Goal: Information Seeking & Learning: Learn about a topic

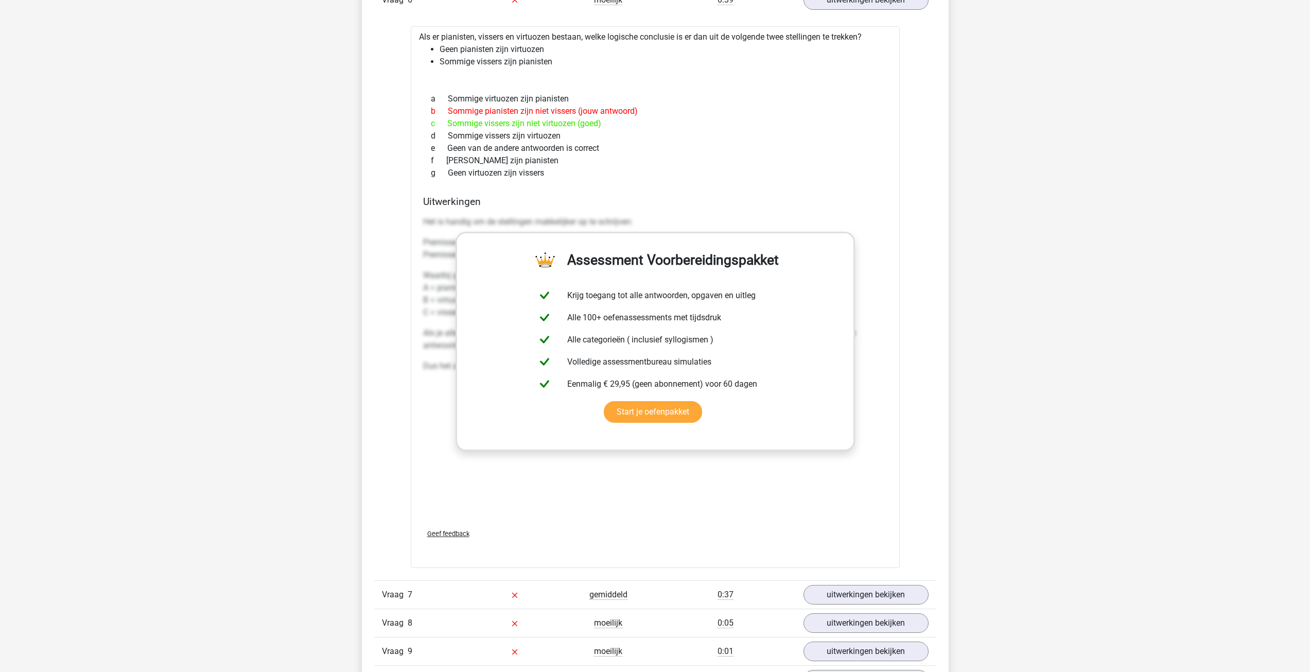
scroll to position [3911, 0]
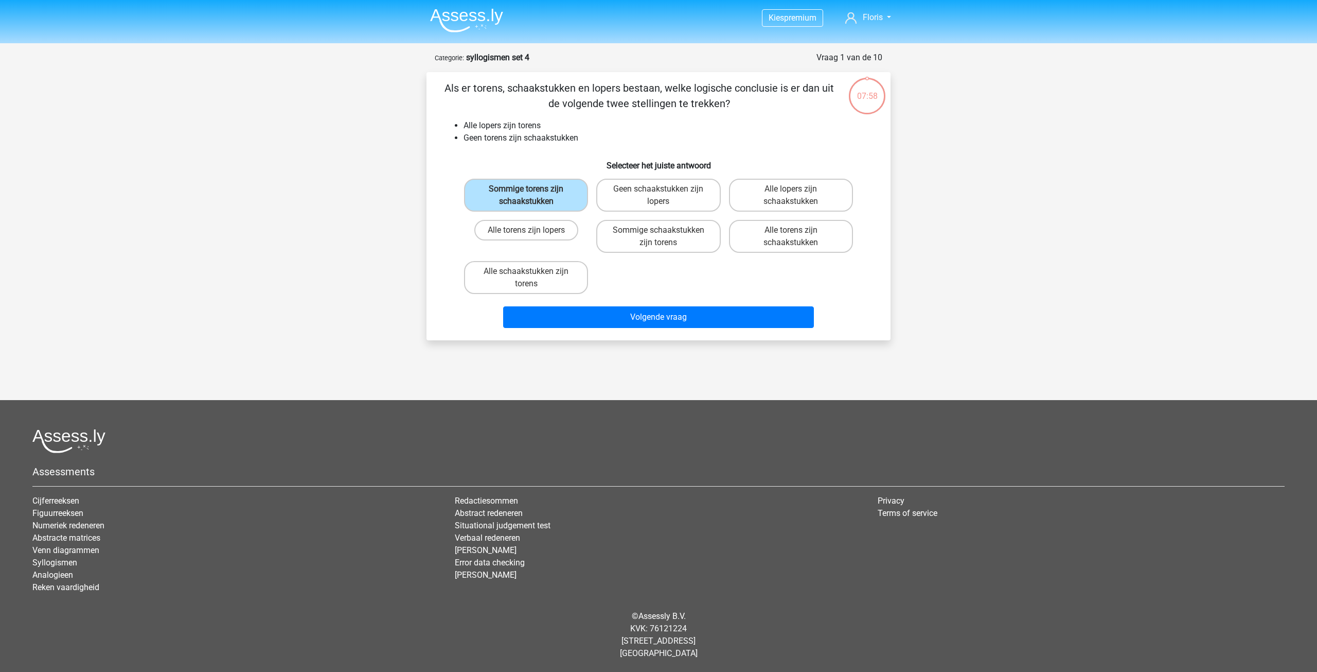
click at [466, 17] on img at bounding box center [466, 20] width 73 height 24
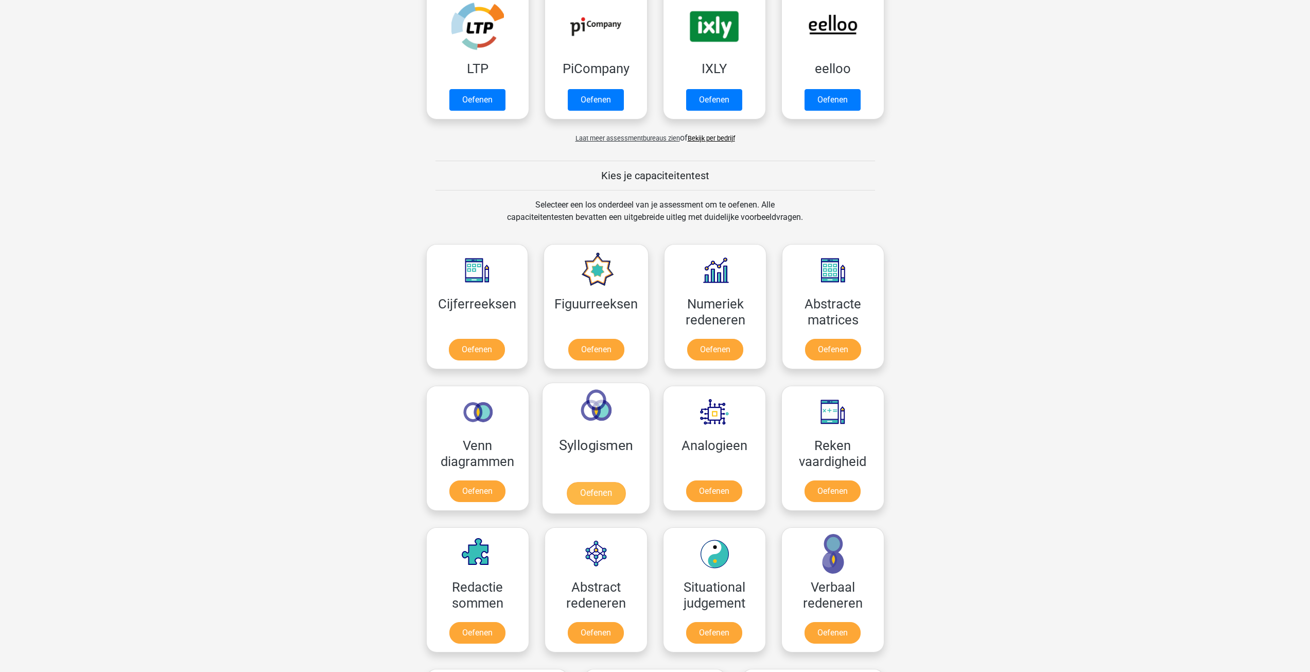
scroll to position [257, 0]
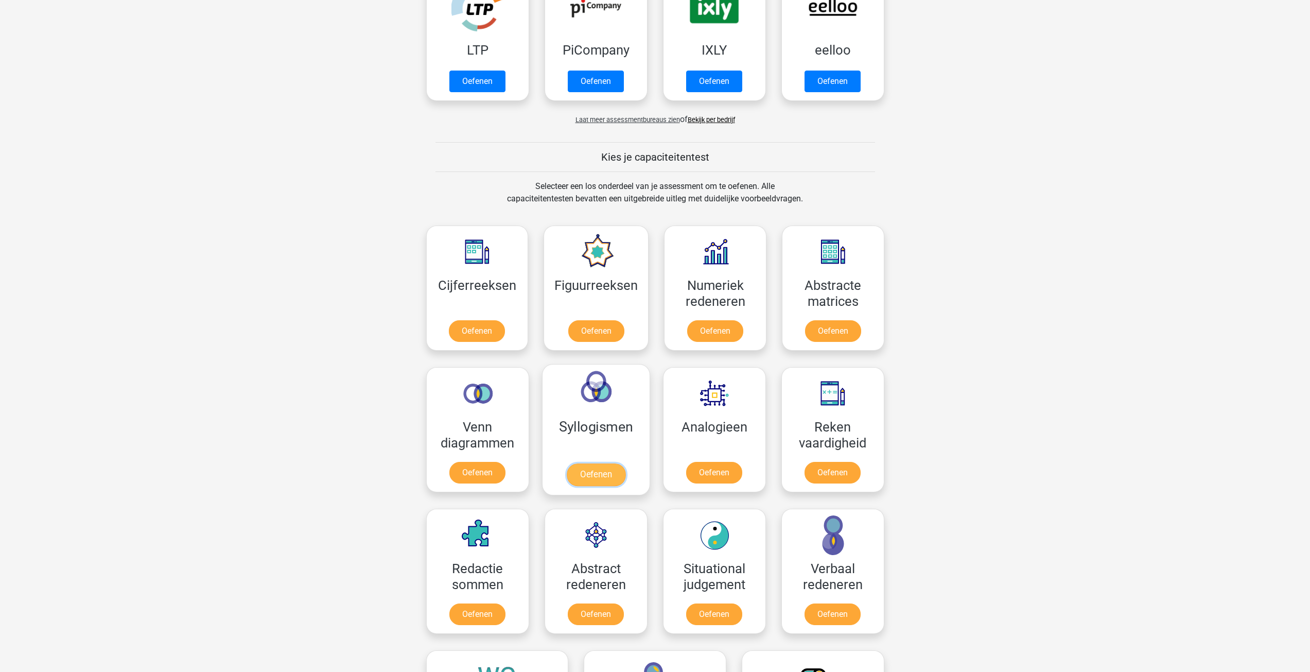
click at [592, 463] on link "Oefenen" at bounding box center [595, 474] width 59 height 23
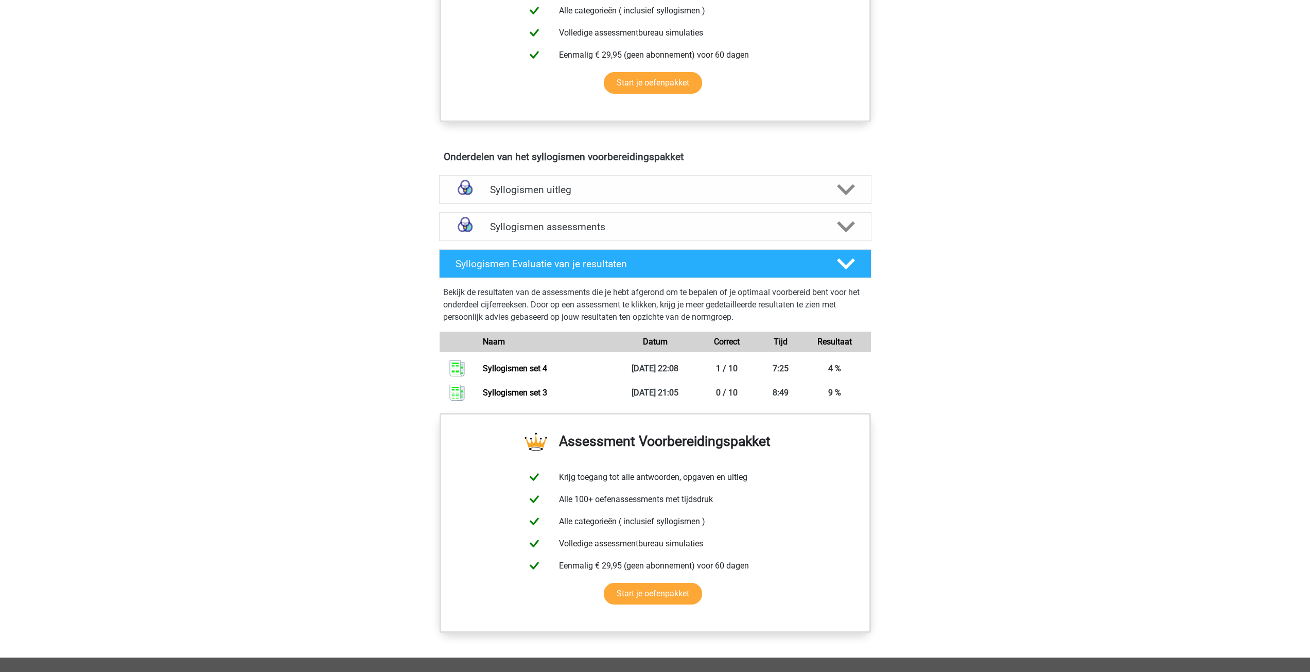
scroll to position [463, 0]
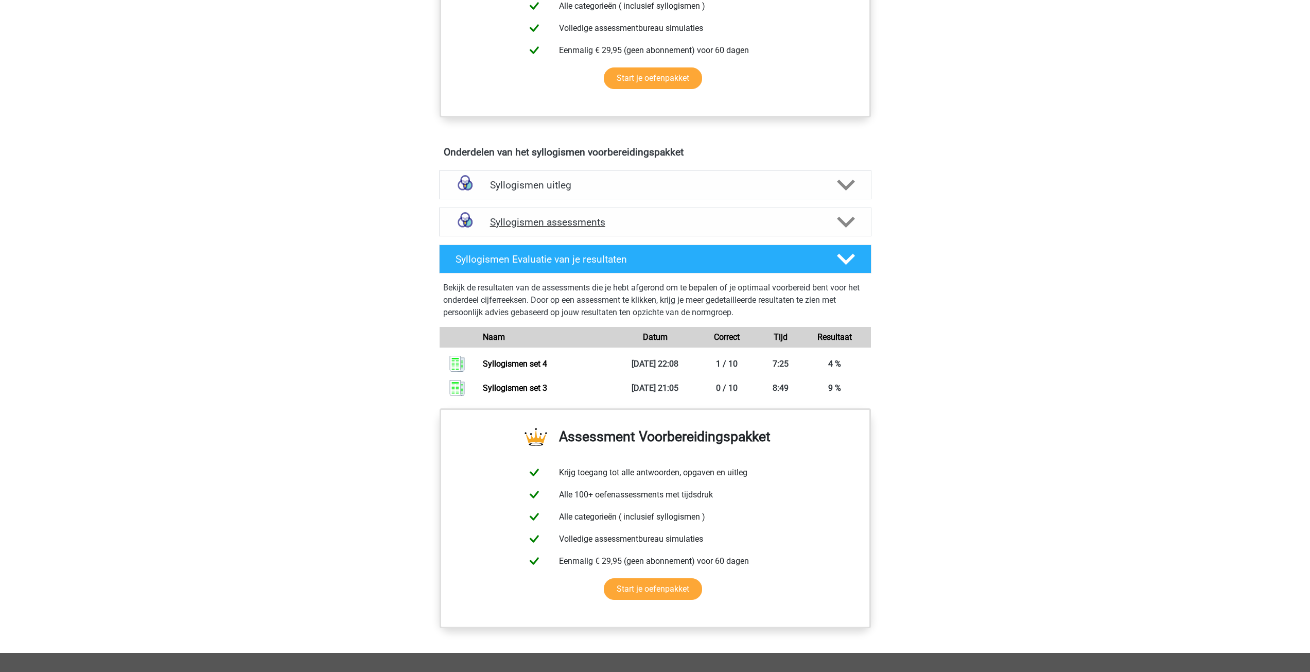
click at [699, 223] on h4 "Syllogismen assessments" at bounding box center [655, 222] width 330 height 12
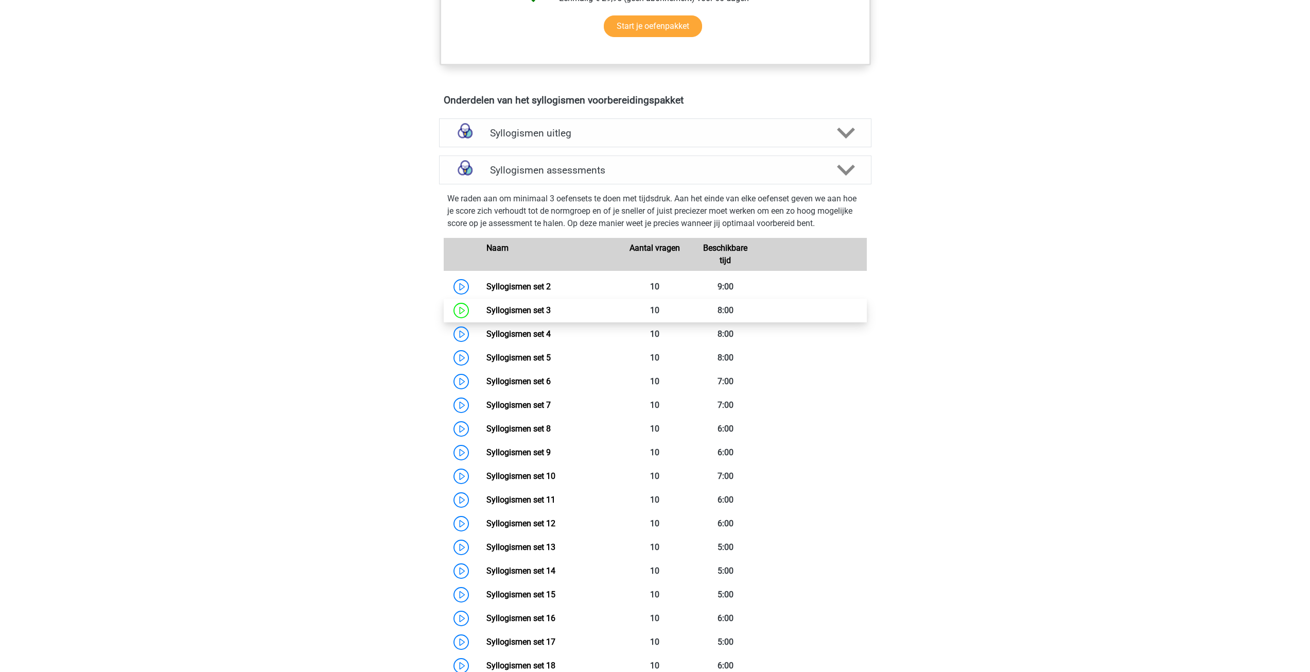
scroll to position [515, 0]
click at [486, 290] on link "Syllogismen set 2" at bounding box center [518, 287] width 64 height 10
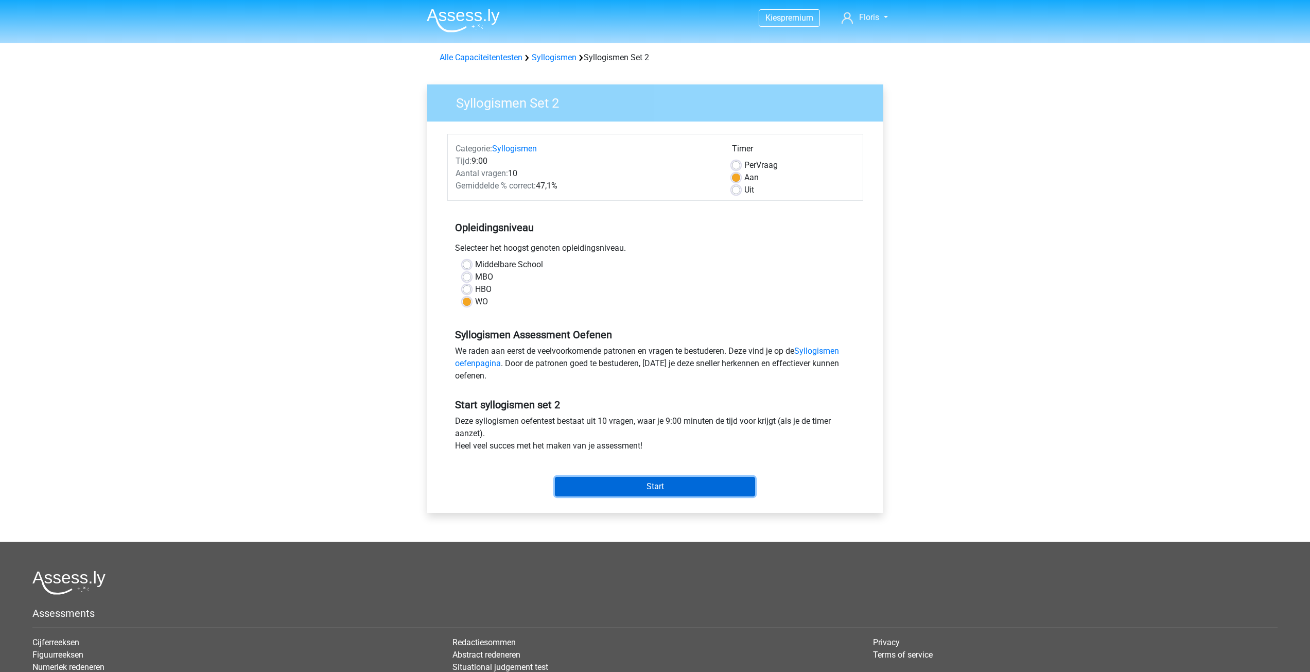
click at [672, 490] on input "Start" at bounding box center [655, 487] width 200 height 20
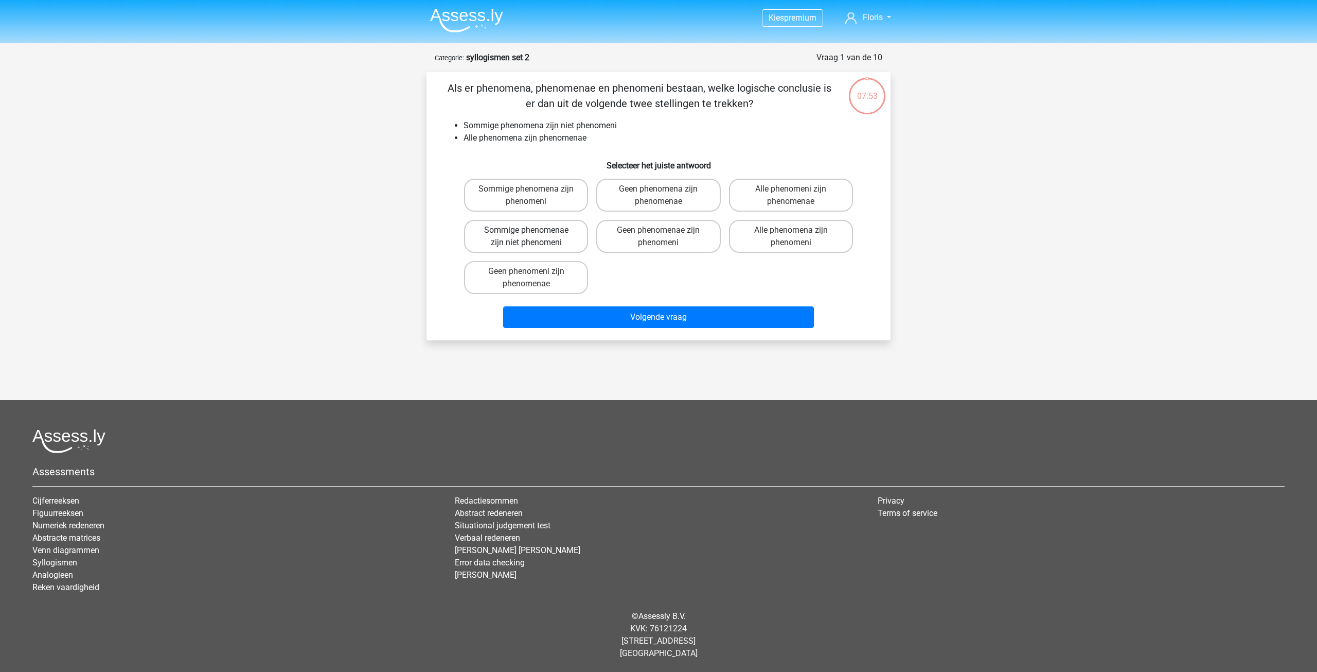
click at [519, 242] on label "Sommige phenomenae zijn niet phenomeni" at bounding box center [526, 236] width 124 height 33
click at [526, 237] on input "Sommige phenomenae zijn niet phenomeni" at bounding box center [529, 233] width 7 height 7
radio input "true"
click at [830, 185] on label "Alle phenomeni zijn phenomenae" at bounding box center [791, 195] width 124 height 33
click at [798, 189] on input "Alle phenomeni zijn phenomenae" at bounding box center [794, 192] width 7 height 7
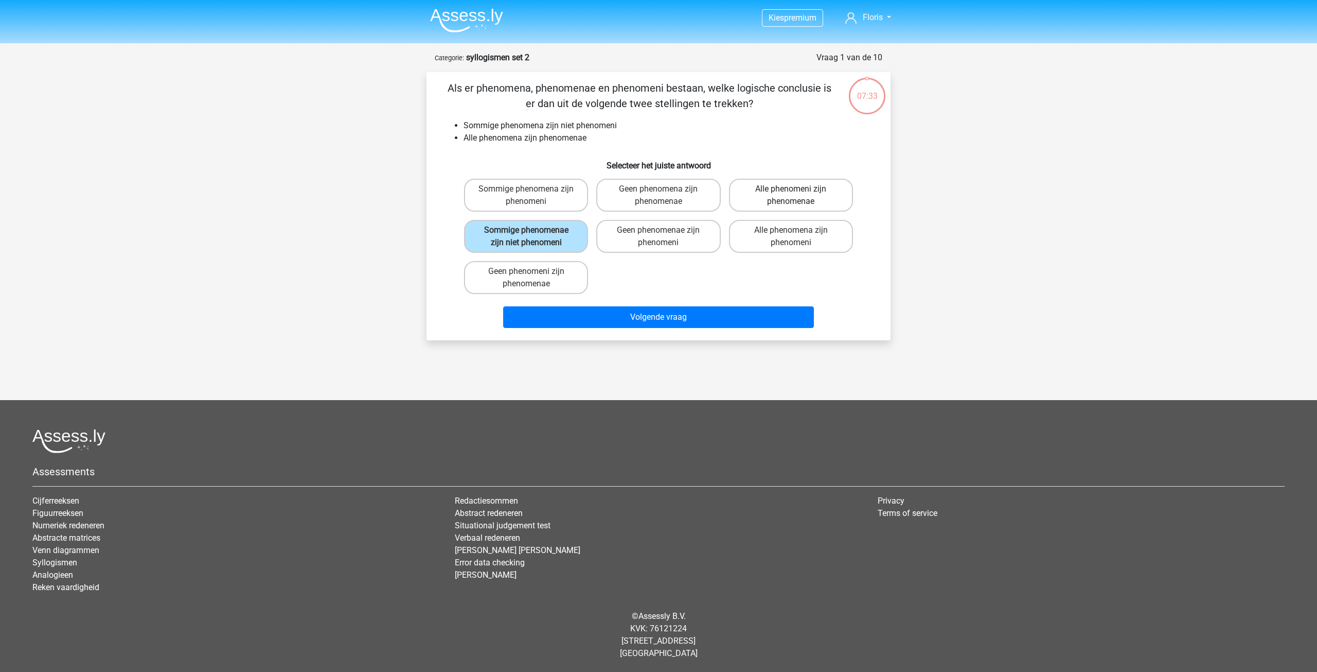
radio input "true"
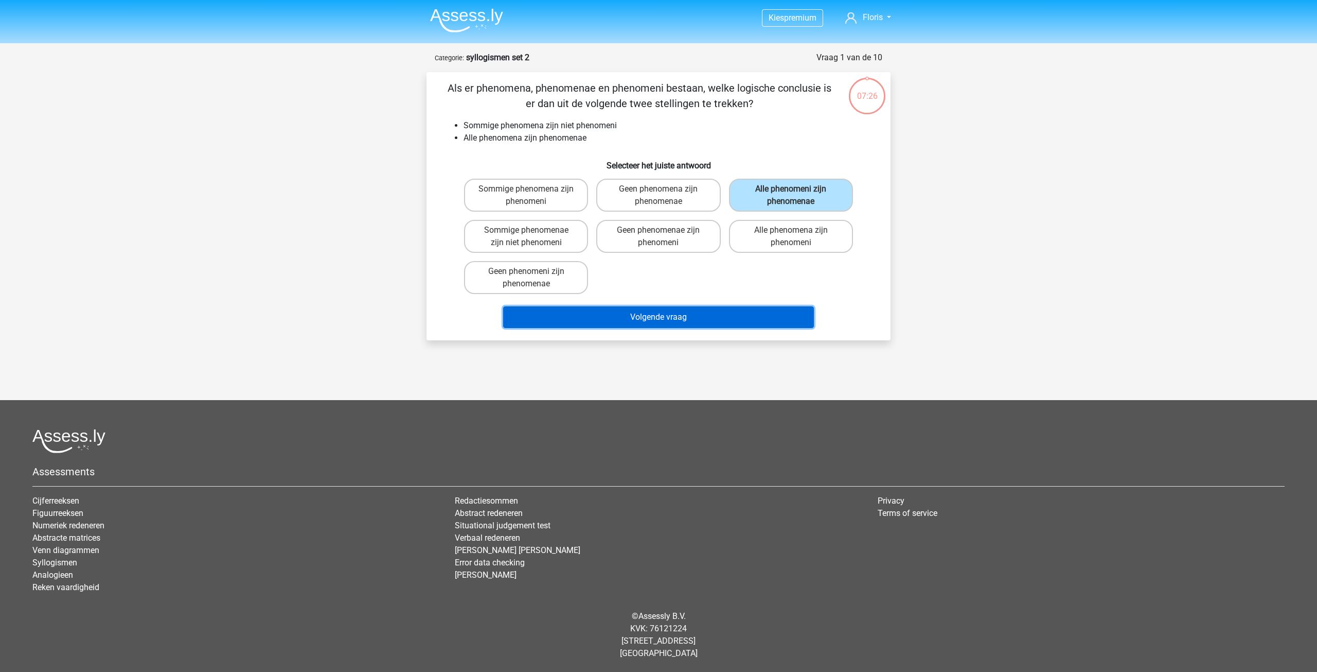
click at [736, 318] on button "Volgende vraag" at bounding box center [658, 317] width 311 height 22
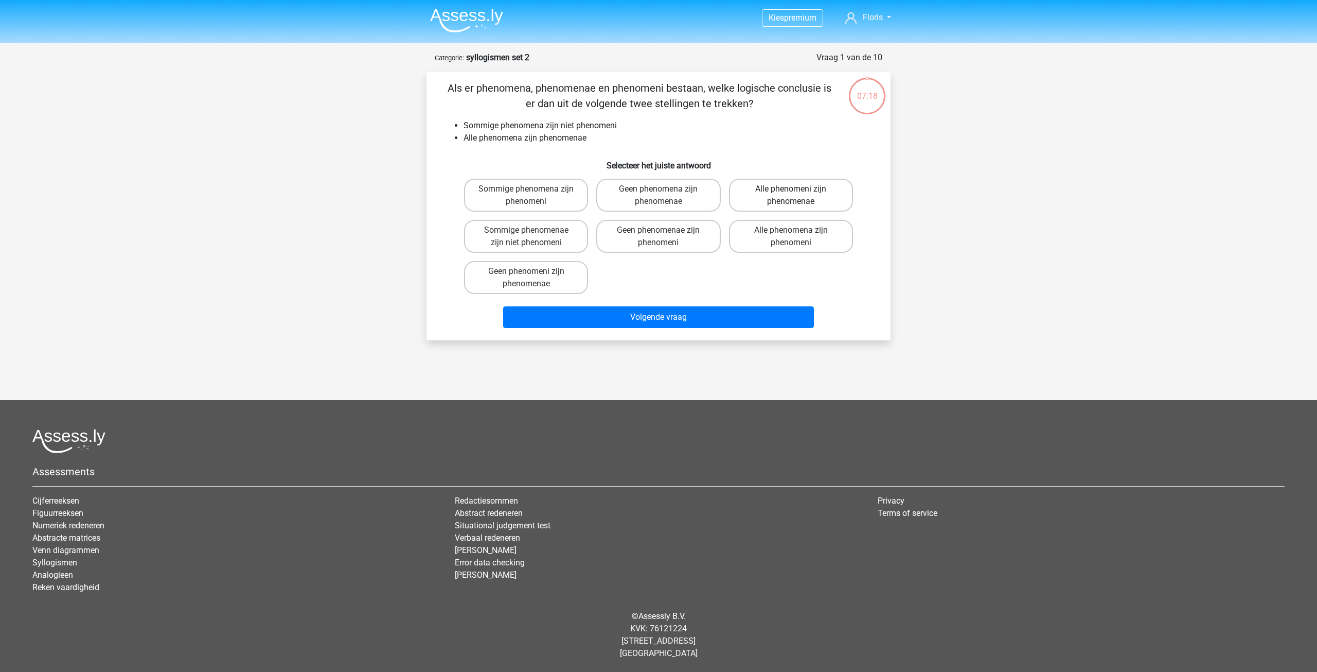
click at [781, 198] on label "Alle phenomeni zijn phenomenae" at bounding box center [791, 195] width 124 height 33
click at [791, 196] on input "Alle phenomeni zijn phenomenae" at bounding box center [794, 192] width 7 height 7
radio input "true"
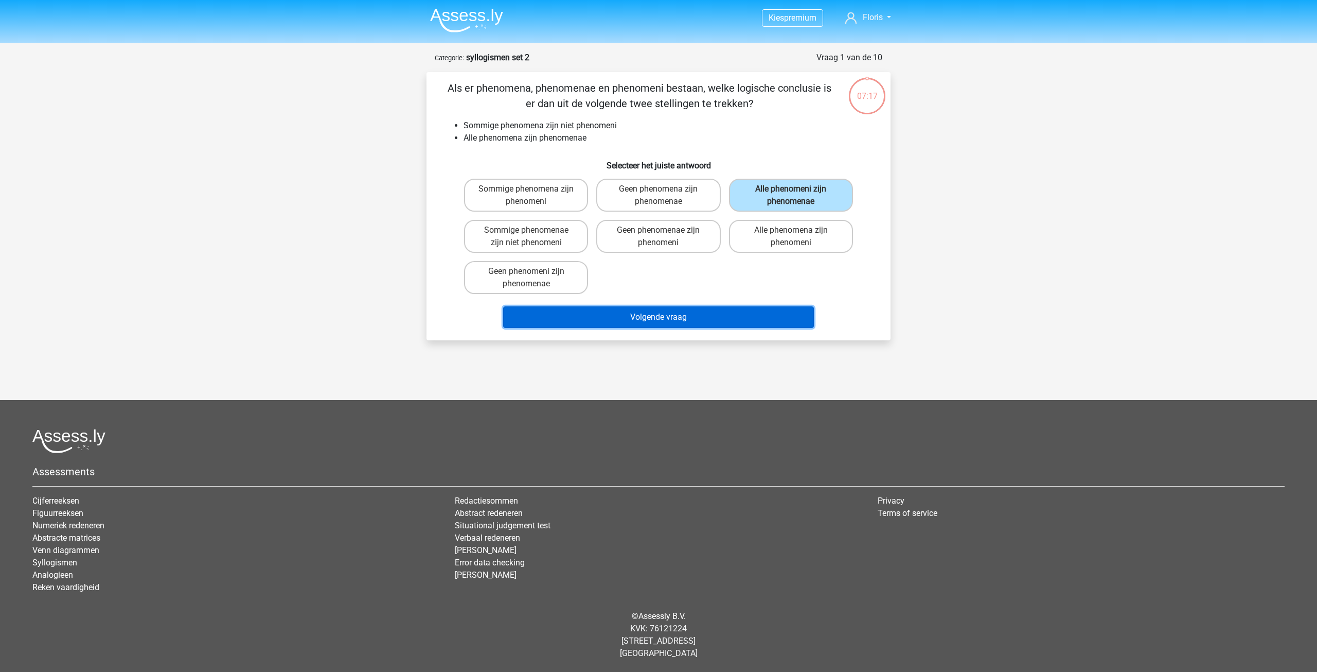
click at [748, 318] on button "Volgende vraag" at bounding box center [658, 317] width 311 height 22
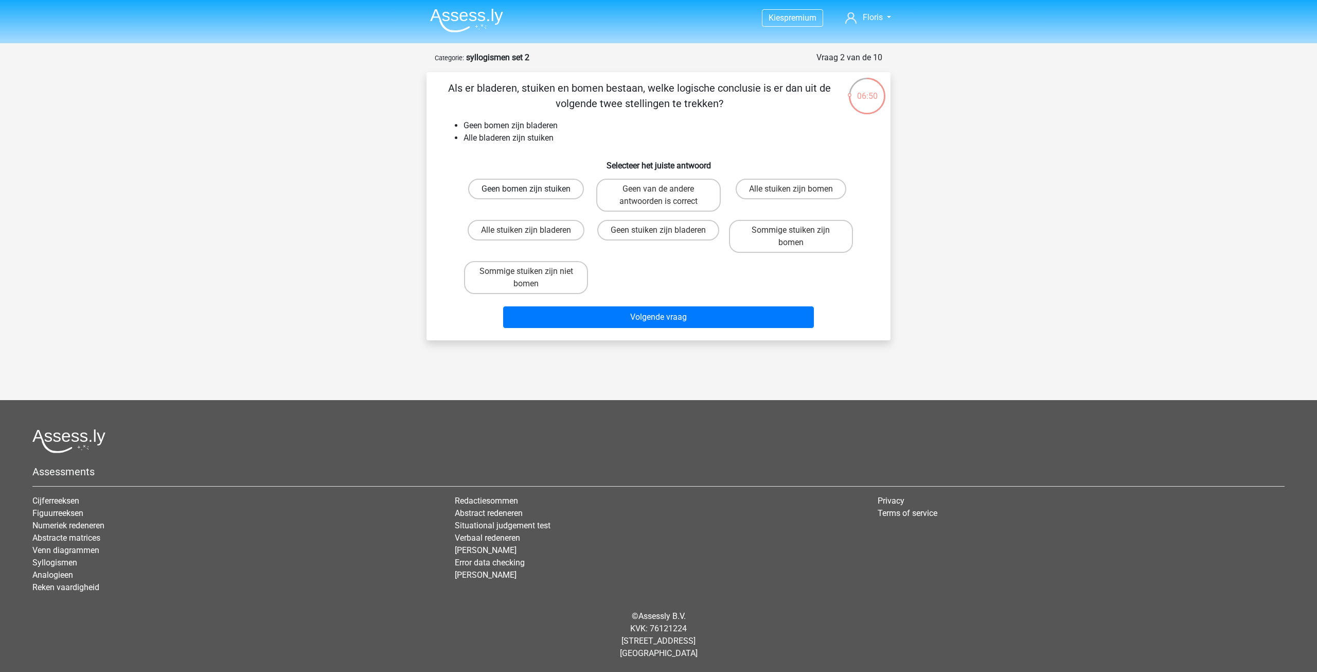
click at [532, 184] on label "Geen bomen zijn stuiken" at bounding box center [526, 189] width 116 height 21
click at [532, 189] on input "Geen bomen zijn stuiken" at bounding box center [529, 192] width 7 height 7
radio input "true"
click at [536, 227] on label "Alle stuiken zijn bladeren" at bounding box center [526, 230] width 117 height 21
click at [533, 230] on input "Alle stuiken zijn bladeren" at bounding box center [529, 233] width 7 height 7
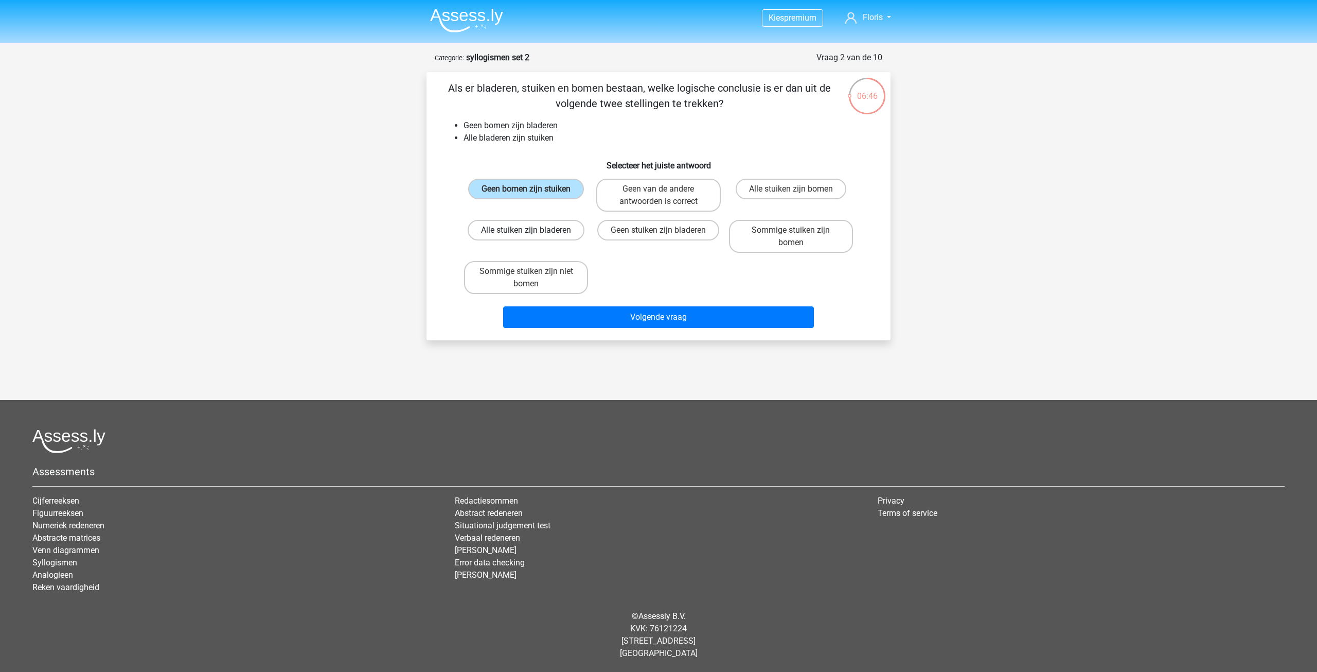
radio input "true"
click at [686, 191] on label "Geen van de andere antwoorden is correct" at bounding box center [658, 195] width 124 height 33
click at [665, 191] on input "Geen van de andere antwoorden is correct" at bounding box center [662, 192] width 7 height 7
radio input "true"
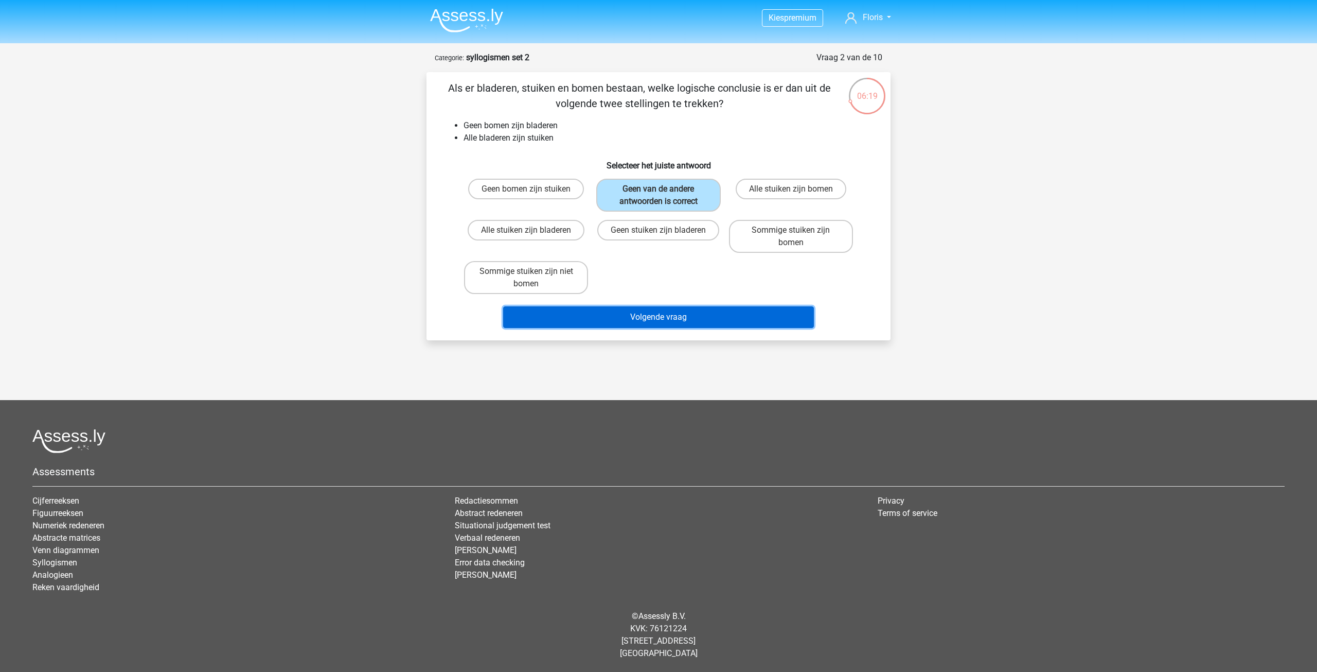
click at [657, 319] on button "Volgende vraag" at bounding box center [658, 317] width 311 height 22
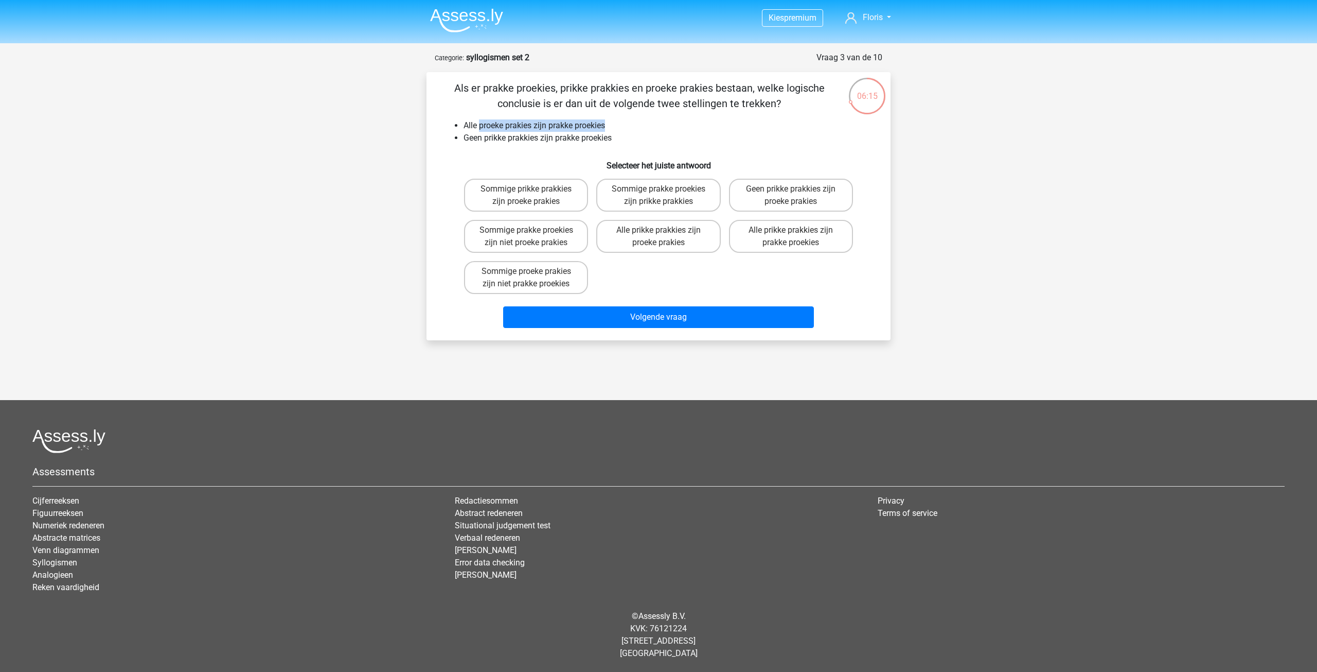
drag, startPoint x: 480, startPoint y: 118, endPoint x: 616, endPoint y: 119, distance: 136.4
click at [616, 119] on div "Als er prakke proekies, prikke prakkies en proeke prakies bestaan, welke logisc…" at bounding box center [659, 206] width 456 height 252
click at [513, 183] on label "Sommige prikke prakkies zijn proeke prakies" at bounding box center [526, 195] width 124 height 33
click at [526, 189] on input "Sommige prikke prakkies zijn proeke prakies" at bounding box center [529, 192] width 7 height 7
radio input "true"
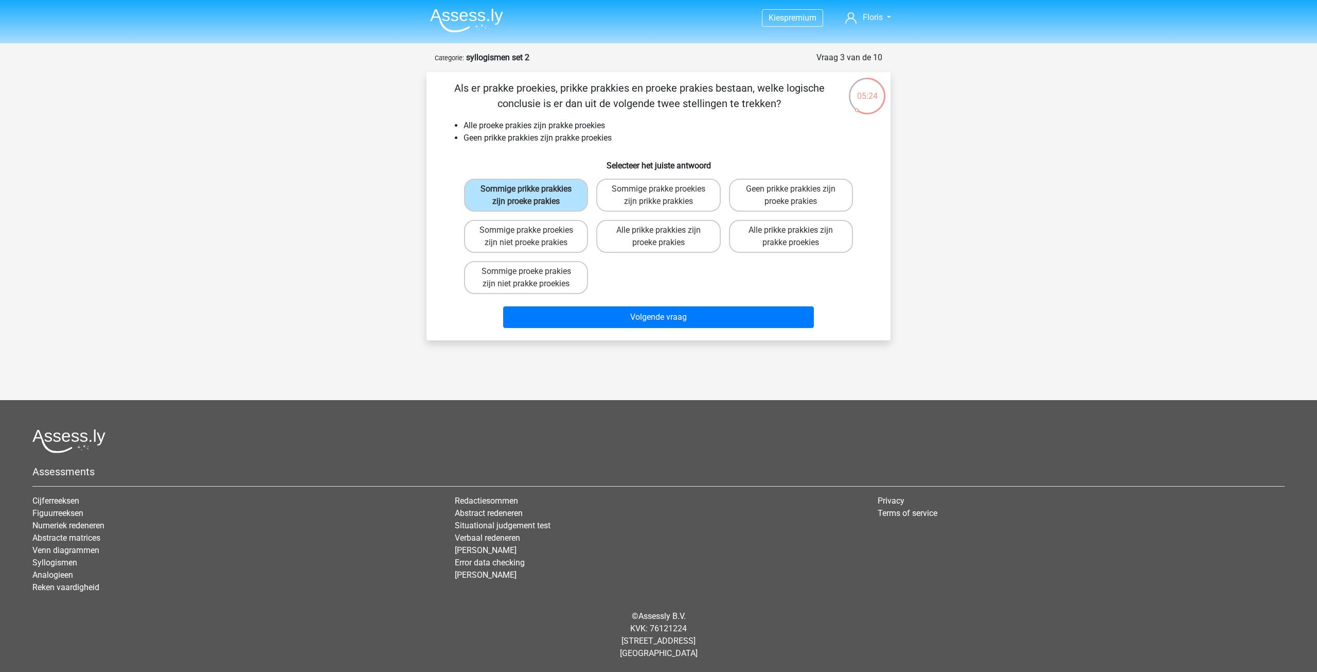
click at [514, 216] on div "Sommige prakke proekies zijn niet proeke prakies" at bounding box center [526, 236] width 132 height 41
click at [570, 236] on label "Sommige prakke proekies zijn niet proeke prakies" at bounding box center [526, 236] width 124 height 33
click at [533, 236] on input "Sommige prakke proekies zijn niet proeke prakies" at bounding box center [529, 233] width 7 height 7
radio input "true"
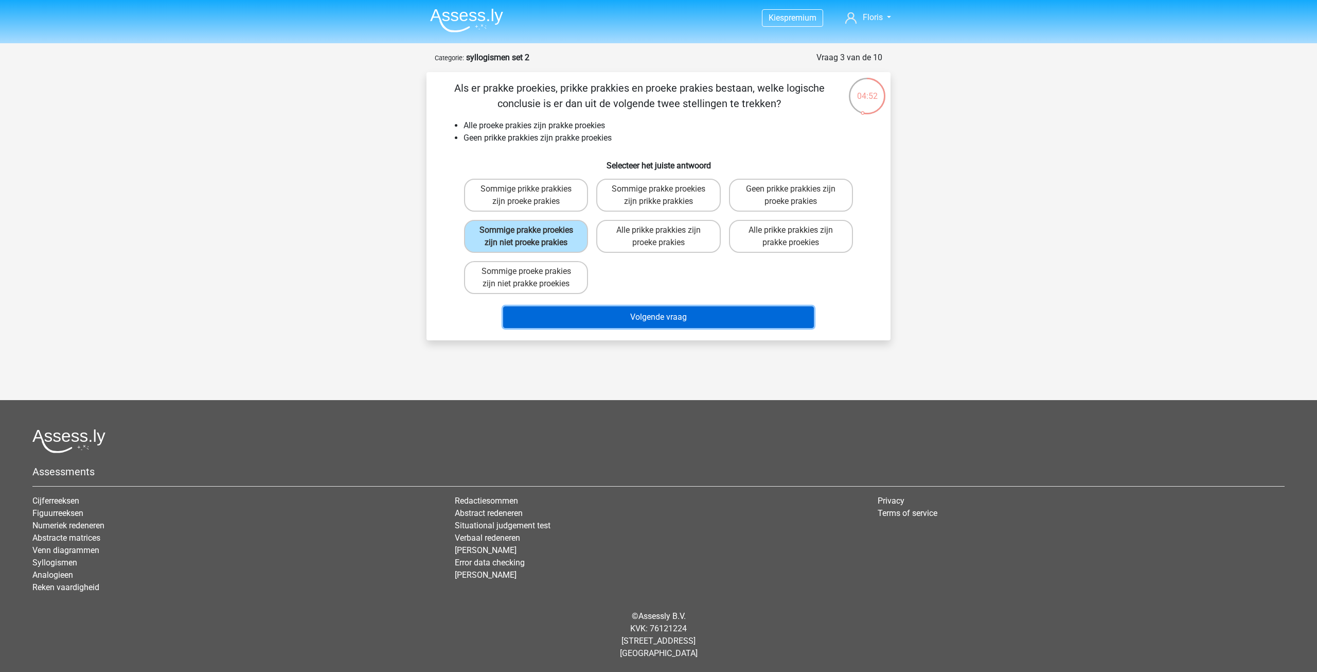
click at [676, 323] on button "Volgende vraag" at bounding box center [658, 317] width 311 height 22
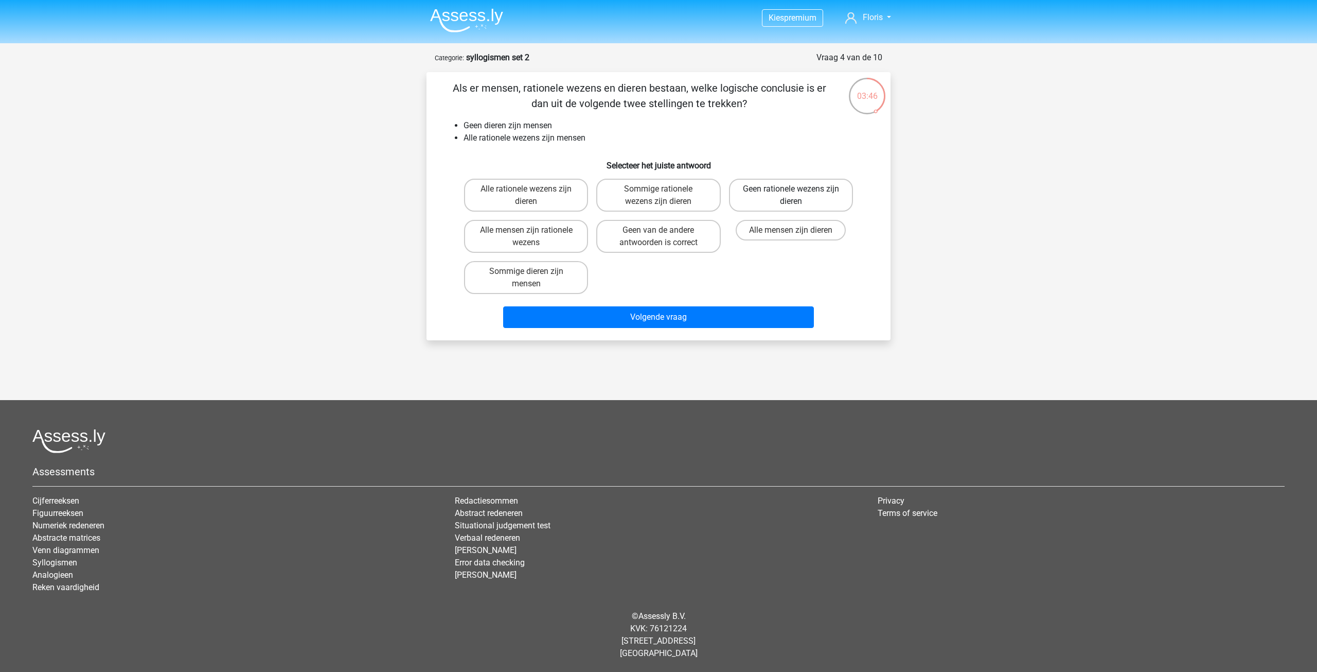
click at [826, 199] on label "Geen rationele wezens zijn dieren" at bounding box center [791, 195] width 124 height 33
click at [798, 196] on input "Geen rationele wezens zijn dieren" at bounding box center [794, 192] width 7 height 7
radio input "true"
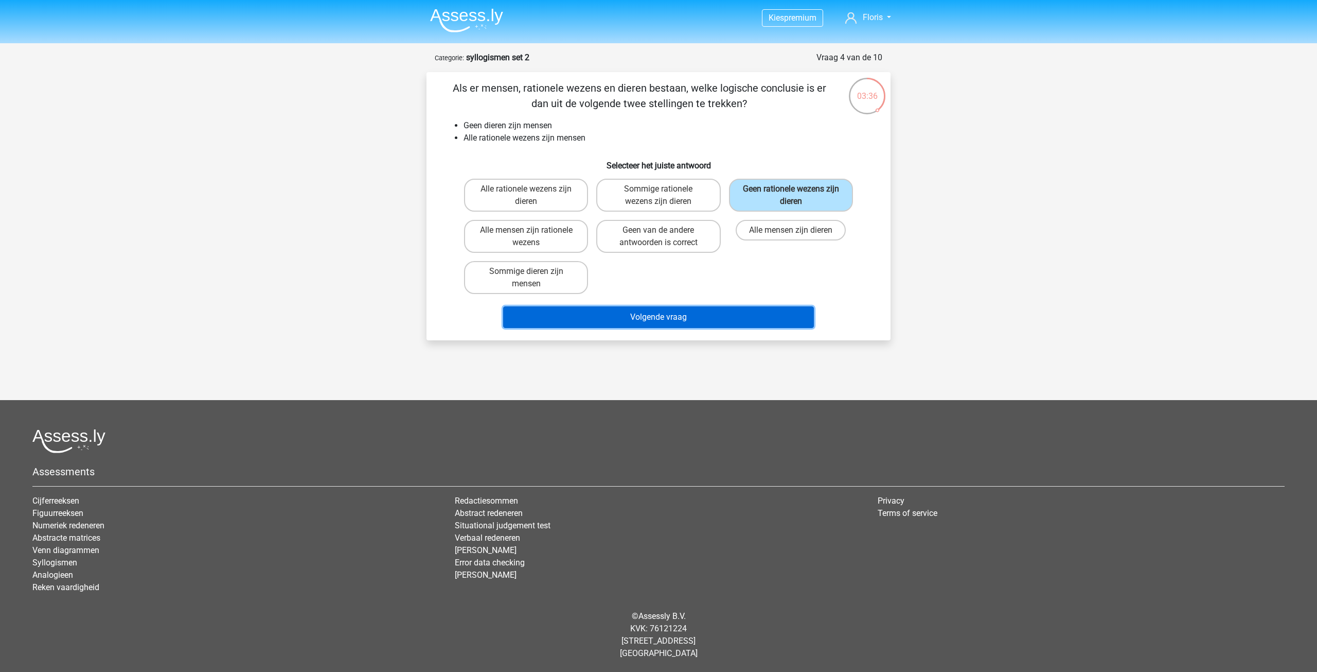
click at [632, 317] on button "Volgende vraag" at bounding box center [658, 317] width 311 height 22
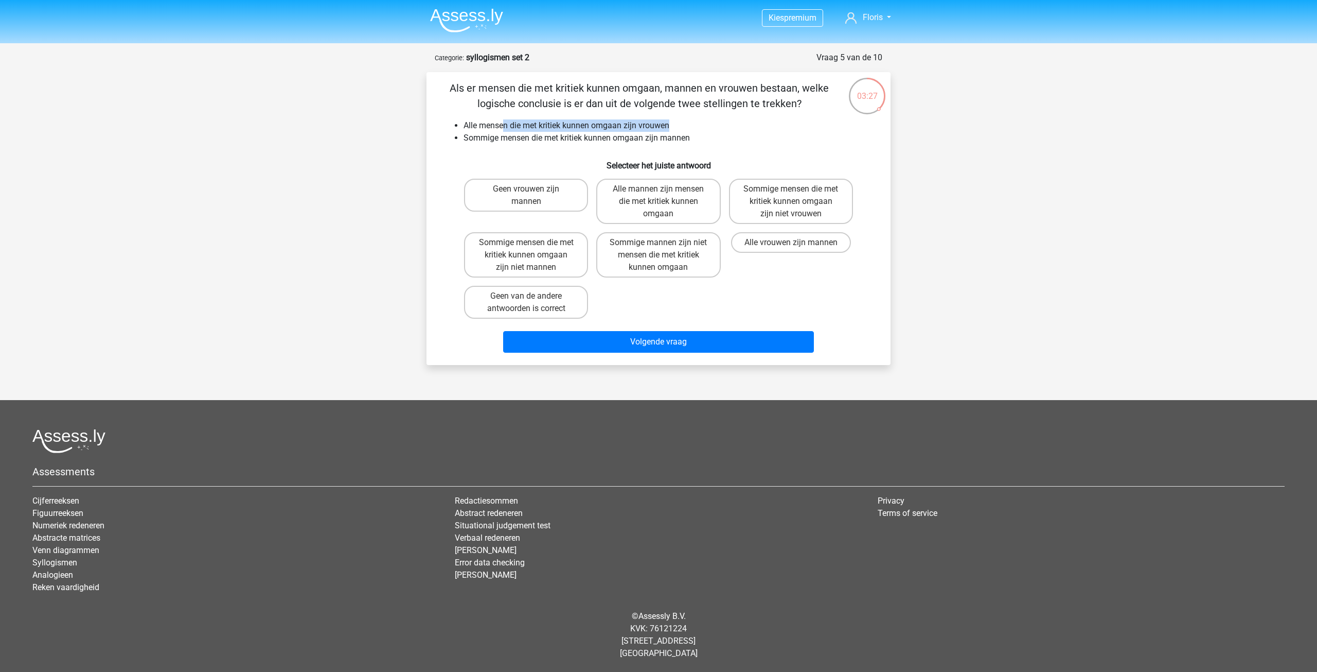
drag, startPoint x: 539, startPoint y: 124, endPoint x: 685, endPoint y: 130, distance: 145.8
click at [685, 130] on li "Alle mensen die met kritiek kunnen omgaan zijn vrouwen" at bounding box center [669, 125] width 411 height 12
click at [531, 191] on input "Geen vrouwen zijn mannen" at bounding box center [529, 192] width 7 height 7
radio input "true"
click at [548, 238] on label "Sommige mensen die met kritiek kunnen omgaan zijn niet mannen" at bounding box center [526, 254] width 124 height 45
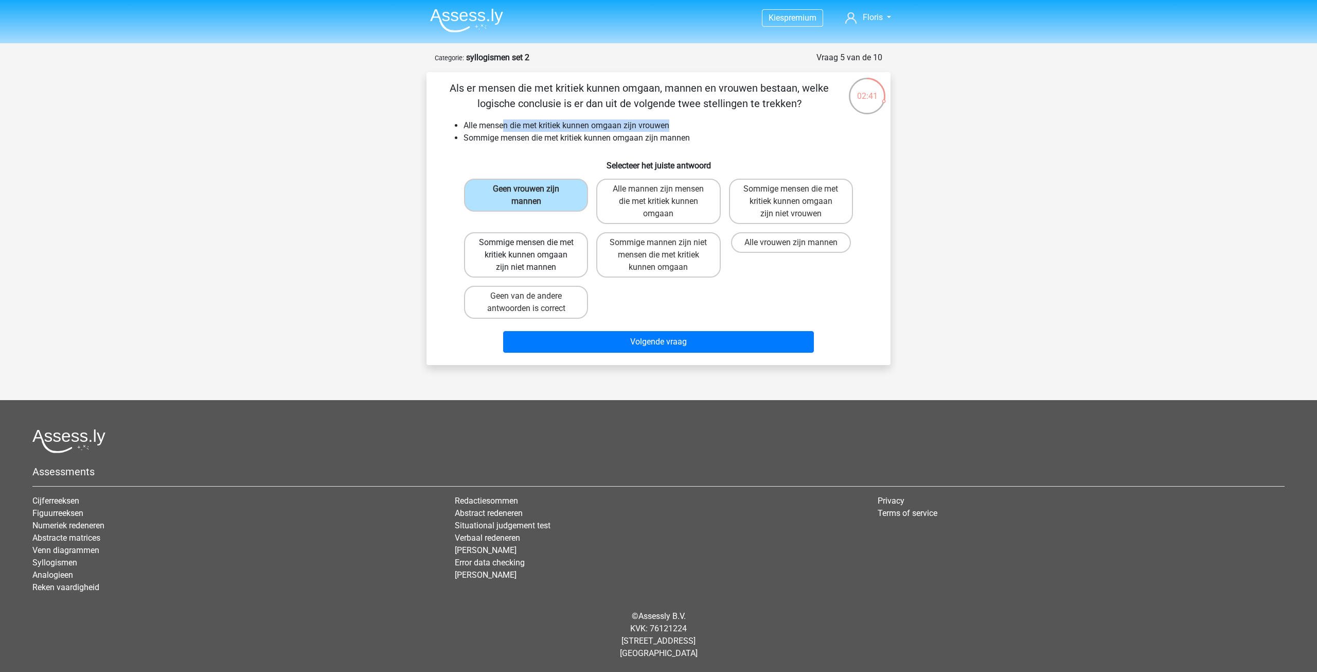
click at [533, 242] on input "Sommige mensen die met kritiek kunnen omgaan zijn niet mannen" at bounding box center [529, 245] width 7 height 7
radio input "true"
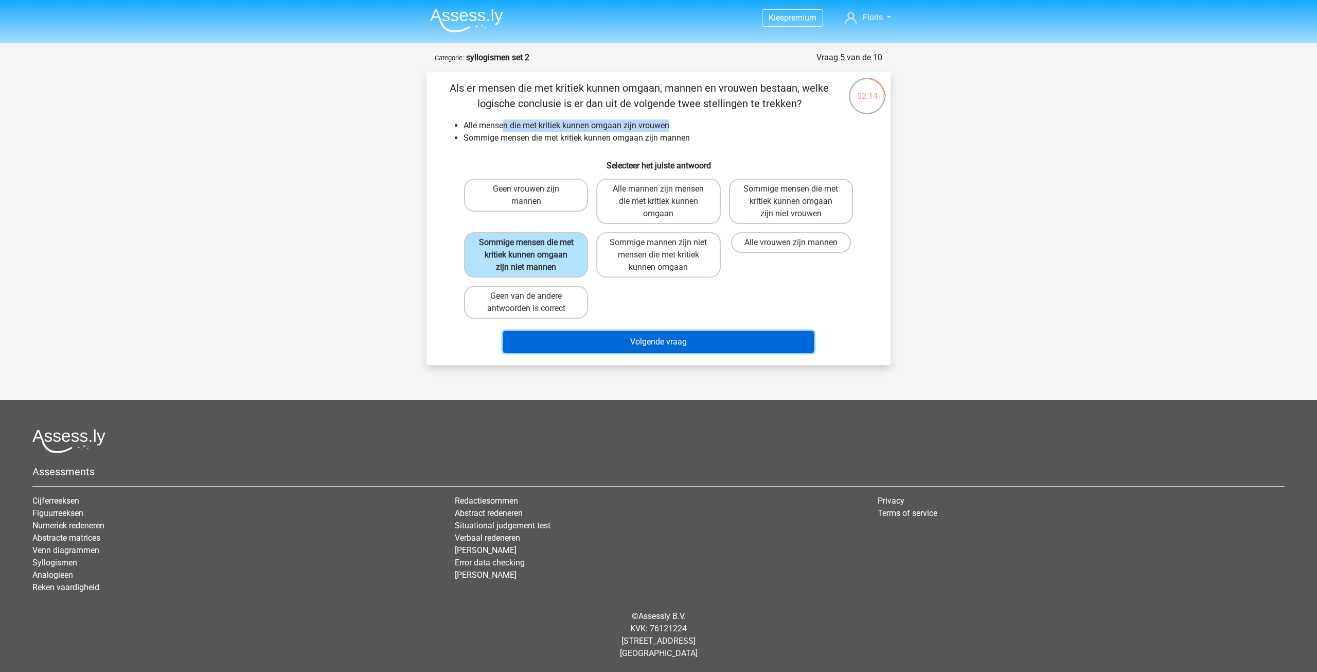
click at [666, 340] on button "Volgende vraag" at bounding box center [658, 342] width 311 height 22
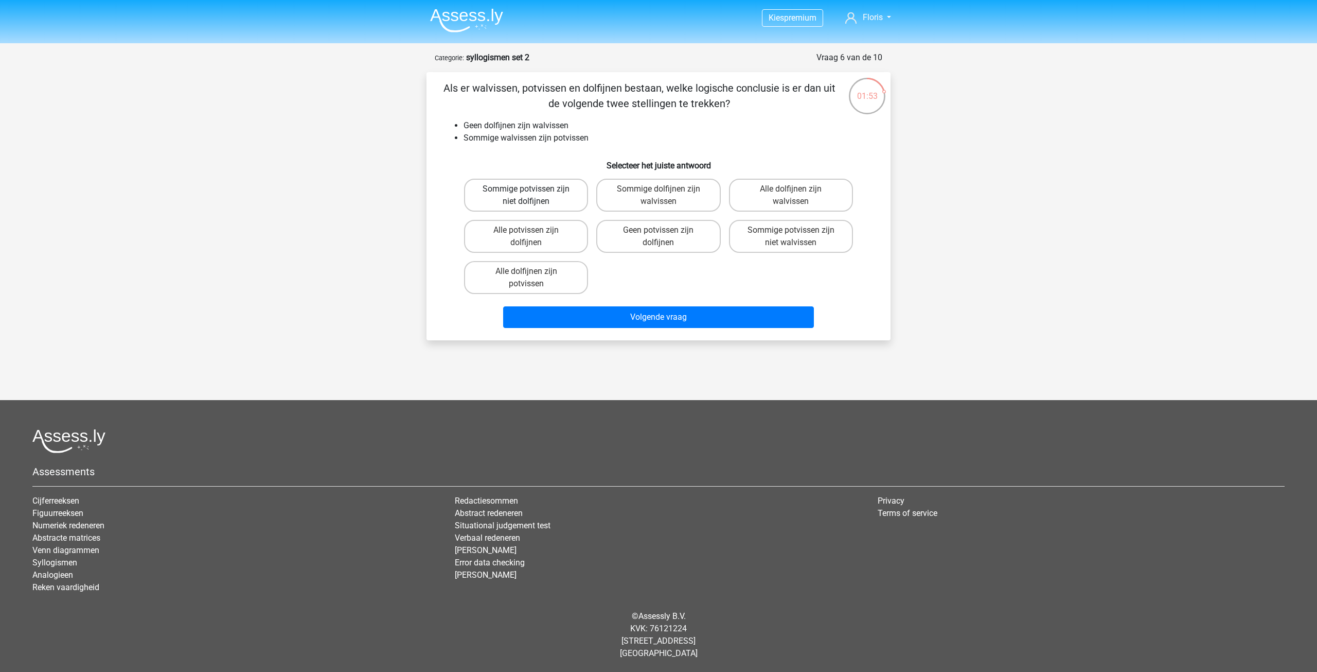
click at [557, 195] on label "Sommige potvissen zijn niet dolfijnen" at bounding box center [526, 195] width 124 height 33
click at [533, 195] on input "Sommige potvissen zijn niet dolfijnen" at bounding box center [529, 192] width 7 height 7
radio input "true"
click at [564, 239] on label "Alle potvissen zijn dolfijnen" at bounding box center [526, 236] width 124 height 33
click at [533, 237] on input "Alle potvissen zijn dolfijnen" at bounding box center [529, 233] width 7 height 7
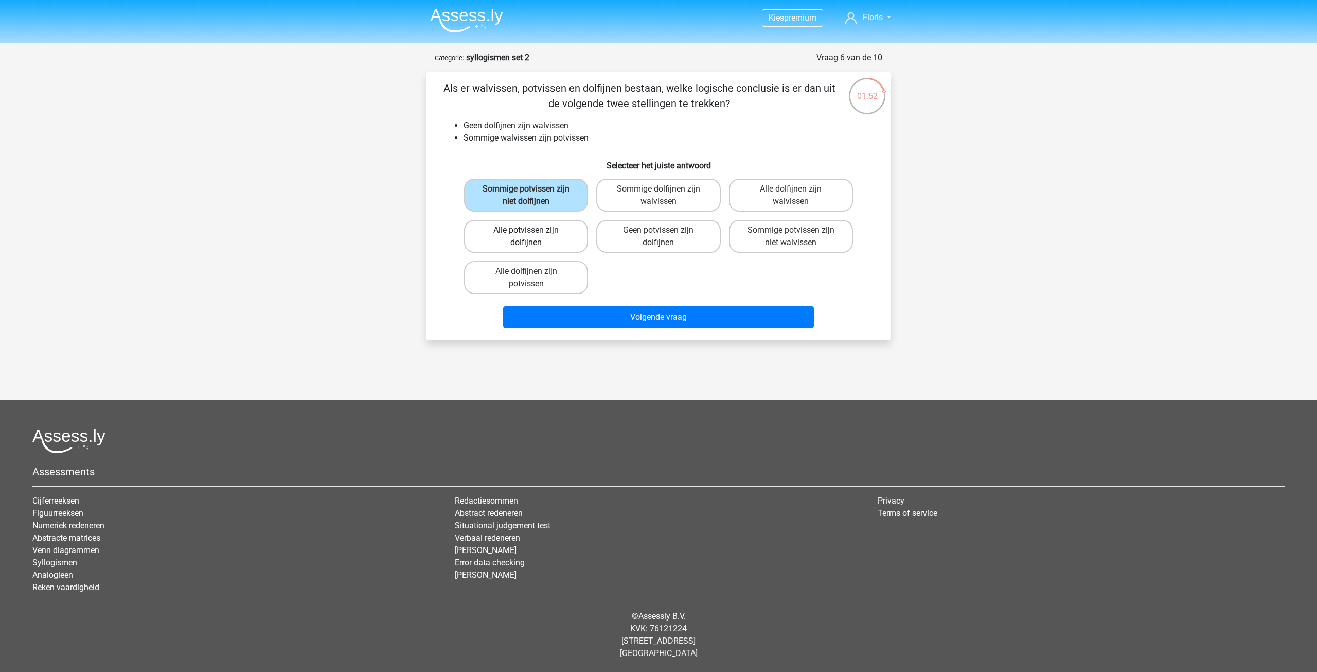
radio input "true"
click at [560, 284] on label "Alle dolfijnen zijn potvissen" at bounding box center [526, 277] width 124 height 33
click at [533, 278] on input "Alle dolfijnen zijn potvissen" at bounding box center [529, 274] width 7 height 7
radio input "true"
click at [645, 201] on label "Sommige dolfijnen zijn walvissen" at bounding box center [658, 195] width 124 height 33
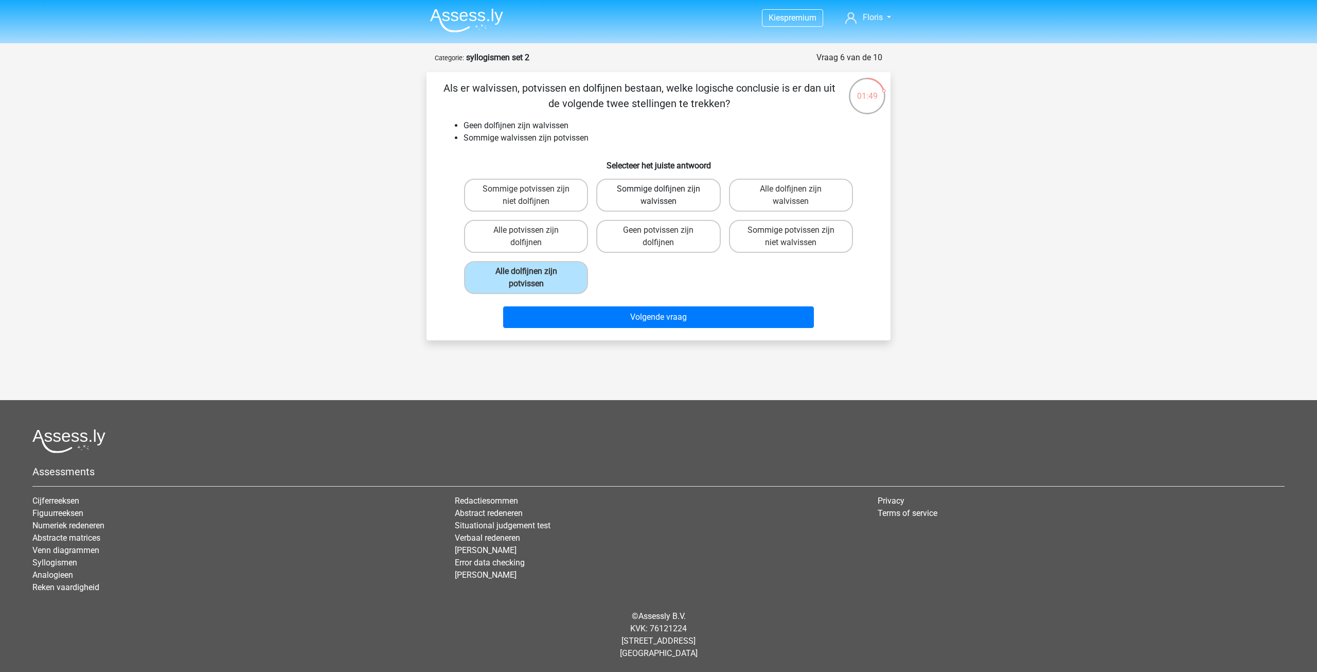
click at [659, 196] on input "Sommige dolfijnen zijn walvissen" at bounding box center [662, 192] width 7 height 7
radio input "true"
click at [632, 225] on label "Geen potvissen zijn dolfijnen" at bounding box center [658, 236] width 124 height 33
click at [659, 230] on input "Geen potvissen zijn dolfijnen" at bounding box center [662, 233] width 7 height 7
radio input "true"
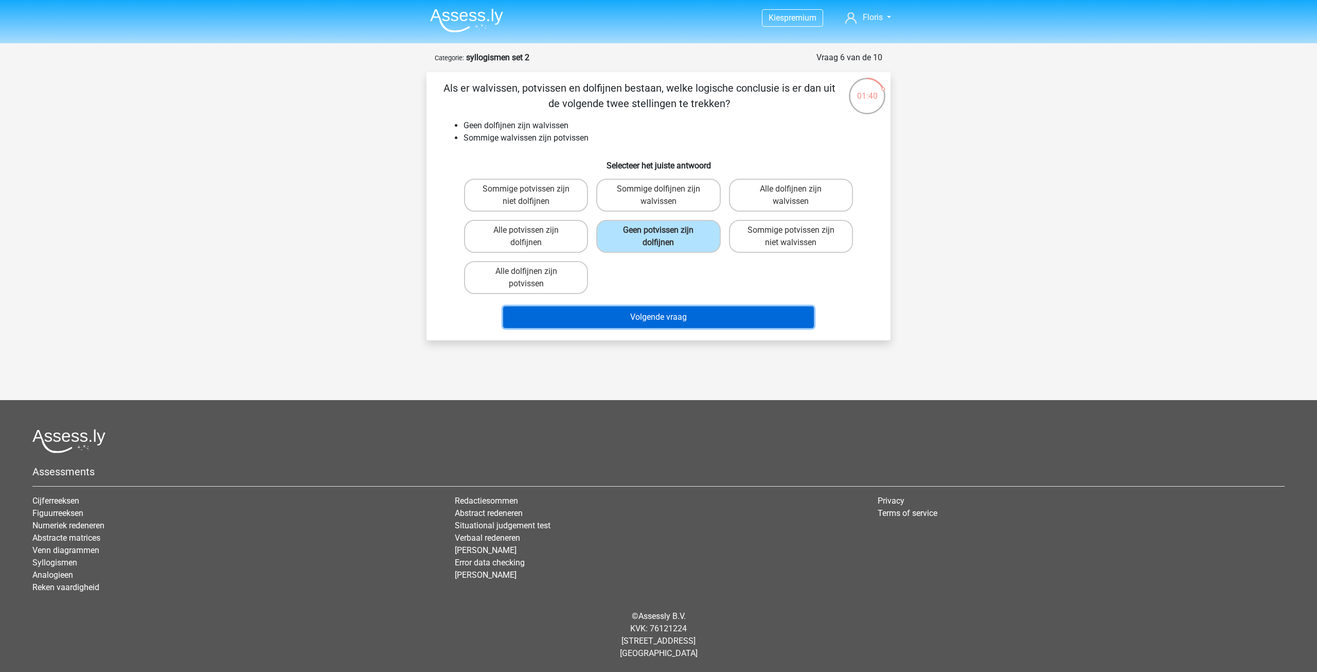
click at [680, 326] on button "Volgende vraag" at bounding box center [658, 317] width 311 height 22
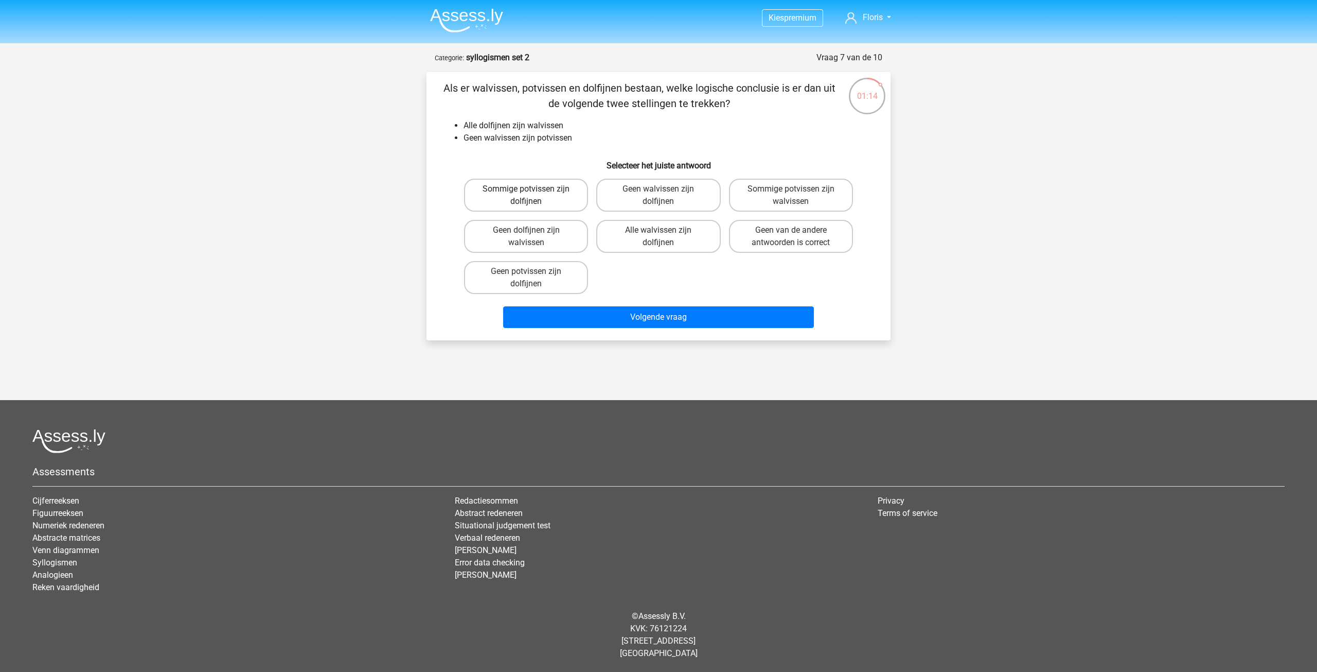
click at [547, 190] on label "Sommige potvissen zijn dolfijnen" at bounding box center [526, 195] width 124 height 33
click at [533, 190] on input "Sommige potvissen zijn dolfijnen" at bounding box center [529, 192] width 7 height 7
radio input "true"
click at [559, 219] on div "Geen dolfijnen zijn walvissen" at bounding box center [526, 236] width 132 height 41
click at [564, 233] on label "Geen dolfijnen zijn walvissen" at bounding box center [526, 236] width 124 height 33
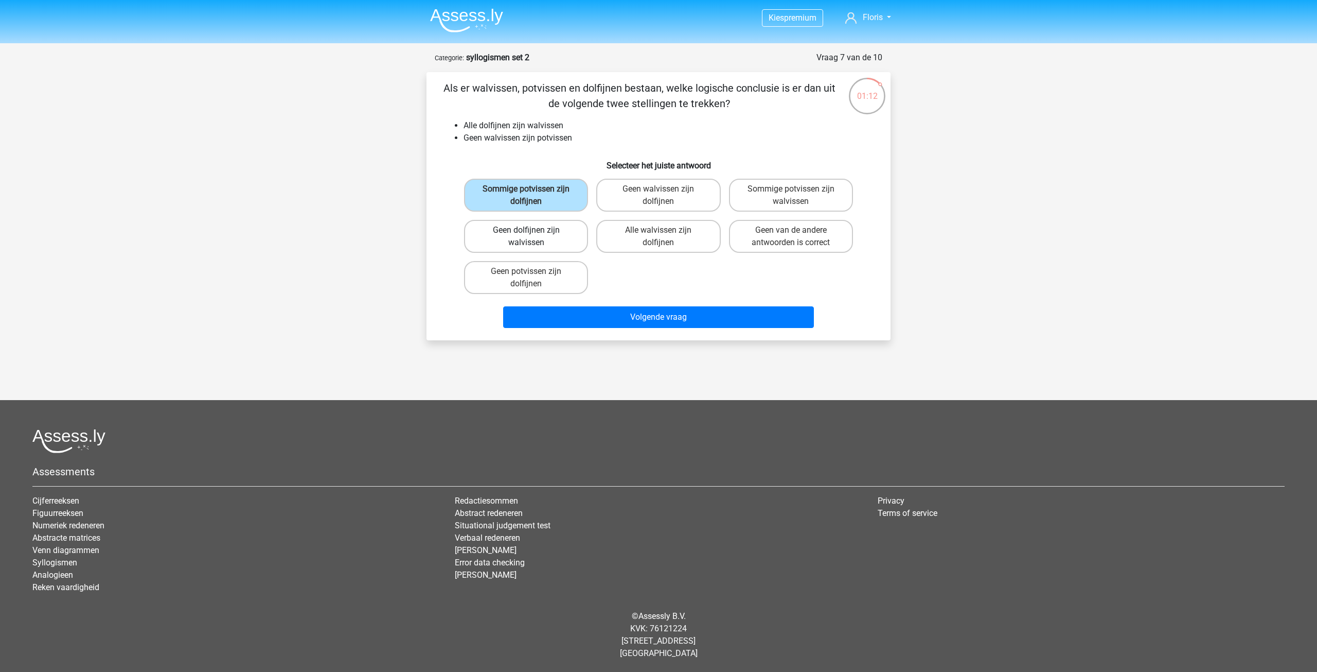
click at [533, 233] on input "Geen dolfijnen zijn walvissen" at bounding box center [529, 233] width 7 height 7
radio input "true"
click at [554, 274] on label "Geen potvissen zijn dolfijnen" at bounding box center [526, 277] width 124 height 33
click at [533, 274] on input "Geen potvissen zijn dolfijnen" at bounding box center [529, 274] width 7 height 7
radio input "true"
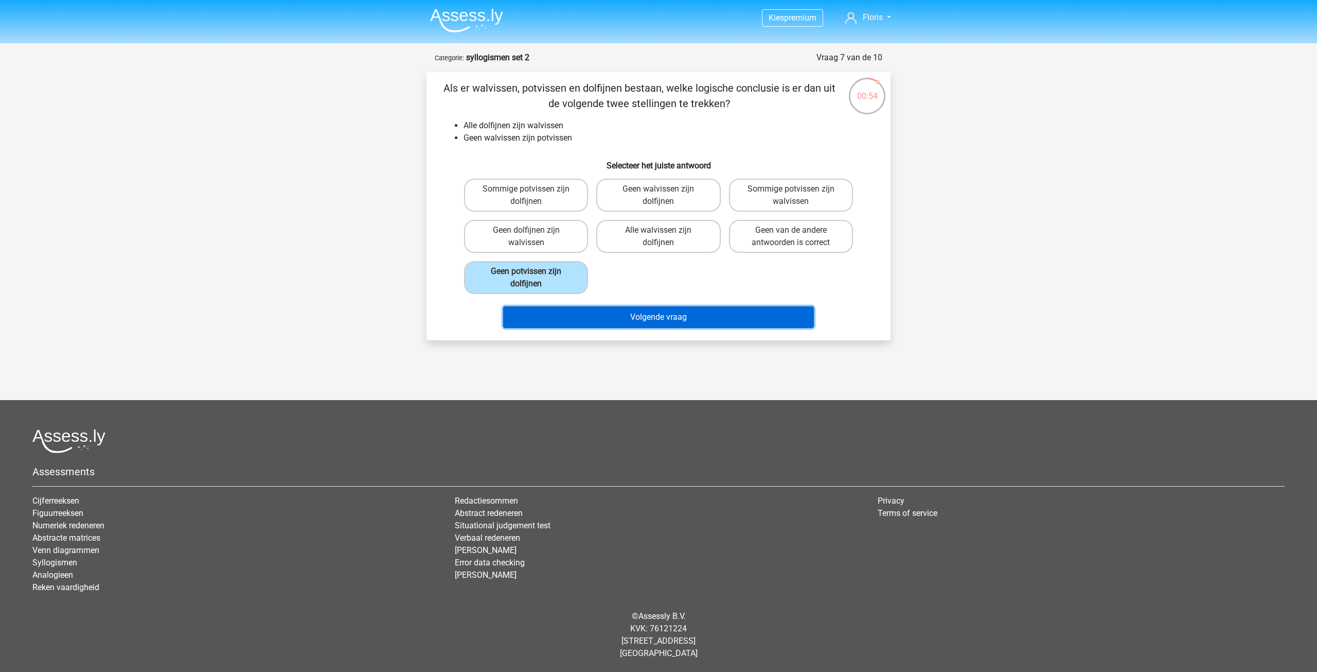
click at [685, 325] on button "Volgende vraag" at bounding box center [658, 317] width 311 height 22
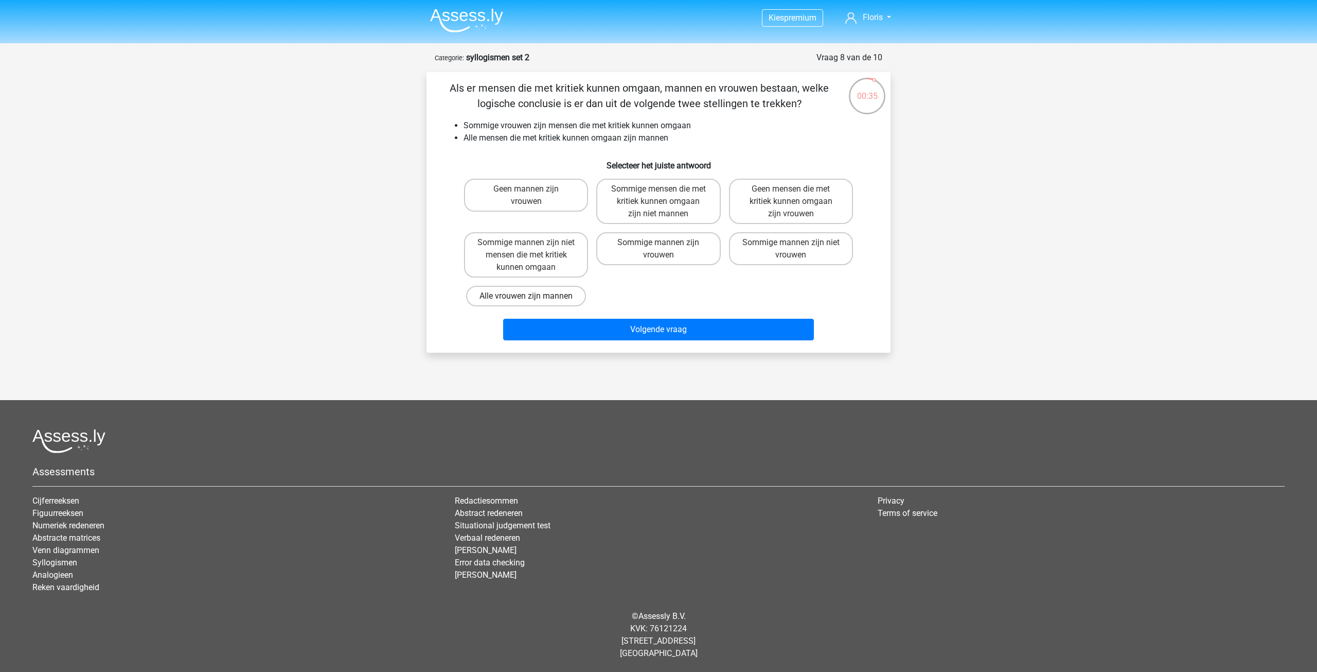
drag, startPoint x: 508, startPoint y: 188, endPoint x: 474, endPoint y: 301, distance: 117.9
click at [474, 301] on label "Alle vrouwen zijn mannen" at bounding box center [526, 296] width 120 height 21
click at [526, 301] on input "Alle vrouwen zijn mannen" at bounding box center [529, 299] width 7 height 7
radio input "true"
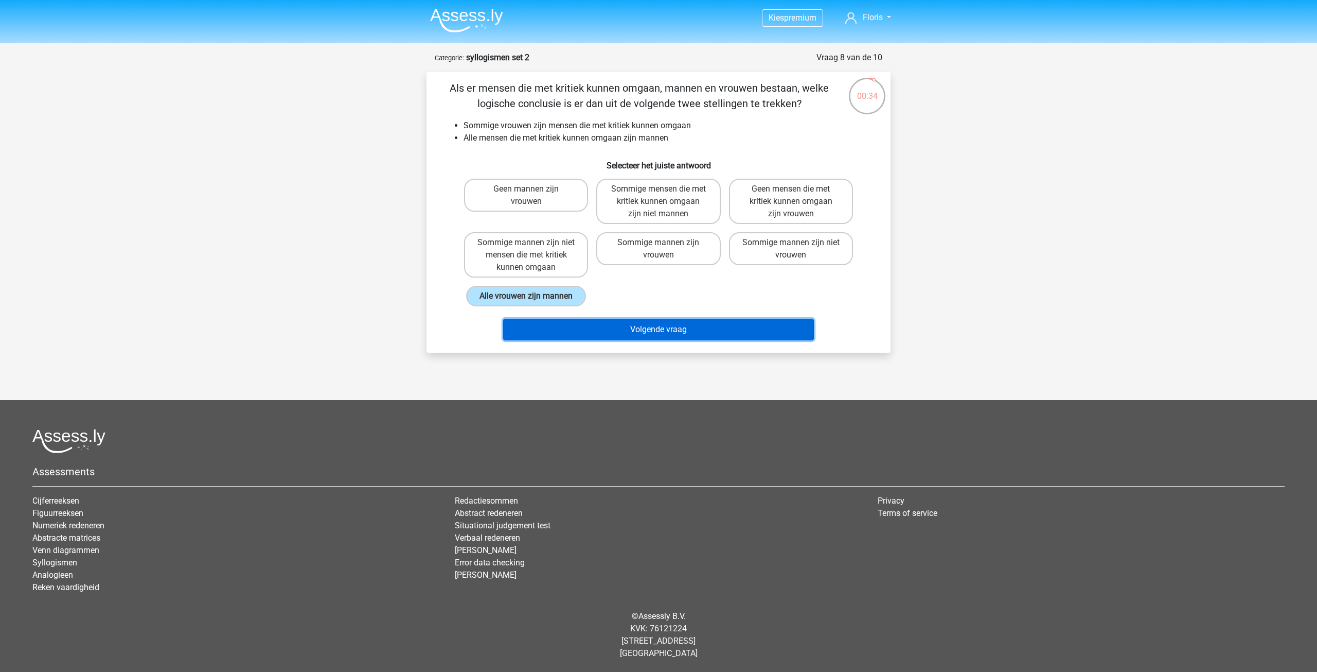
click at [564, 332] on button "Volgende vraag" at bounding box center [658, 330] width 311 height 22
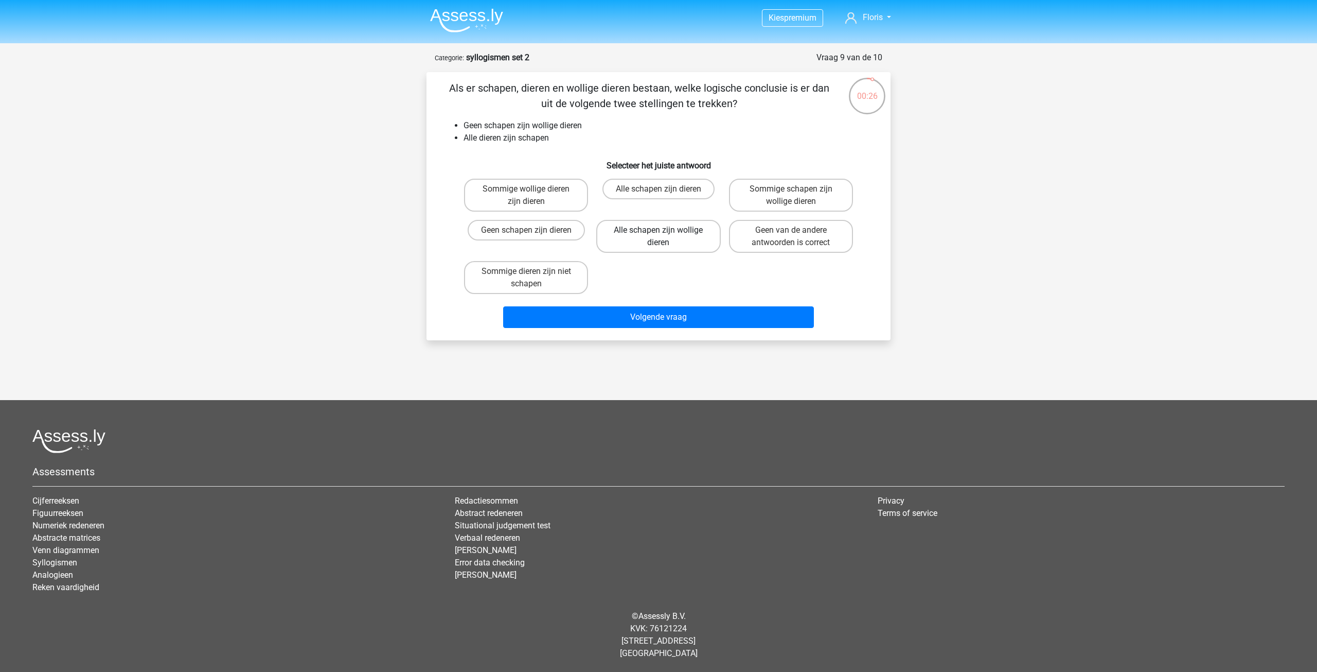
click at [635, 236] on label "Alle schapen zijn wollige dieren" at bounding box center [658, 236] width 124 height 33
click at [659, 236] on input "Alle schapen zijn wollige dieren" at bounding box center [662, 233] width 7 height 7
radio input "true"
click at [545, 237] on label "Geen schapen zijn dieren" at bounding box center [526, 230] width 117 height 21
click at [533, 237] on input "Geen schapen zijn dieren" at bounding box center [529, 233] width 7 height 7
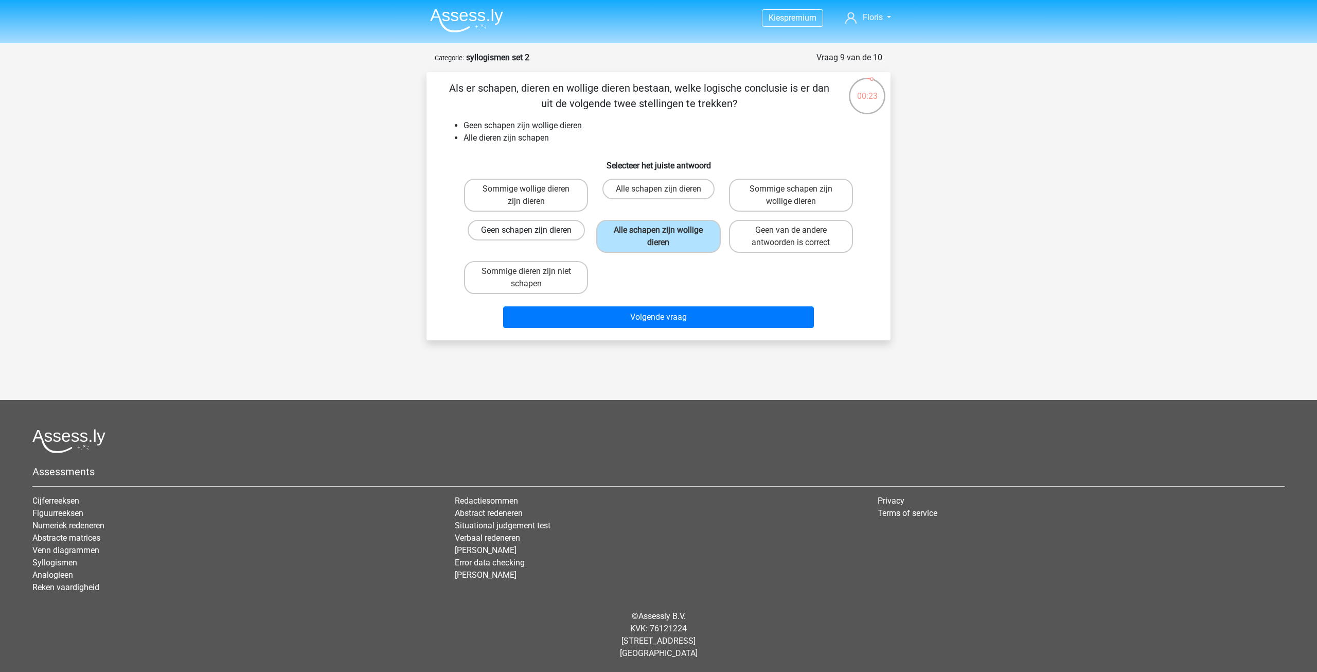
radio input "true"
click at [548, 277] on label "Sommige dieren zijn niet schapen" at bounding box center [526, 277] width 124 height 33
click at [533, 277] on input "Sommige dieren zijn niet schapen" at bounding box center [529, 274] width 7 height 7
radio input "true"
click at [646, 193] on label "Alle schapen zijn dieren" at bounding box center [659, 189] width 112 height 21
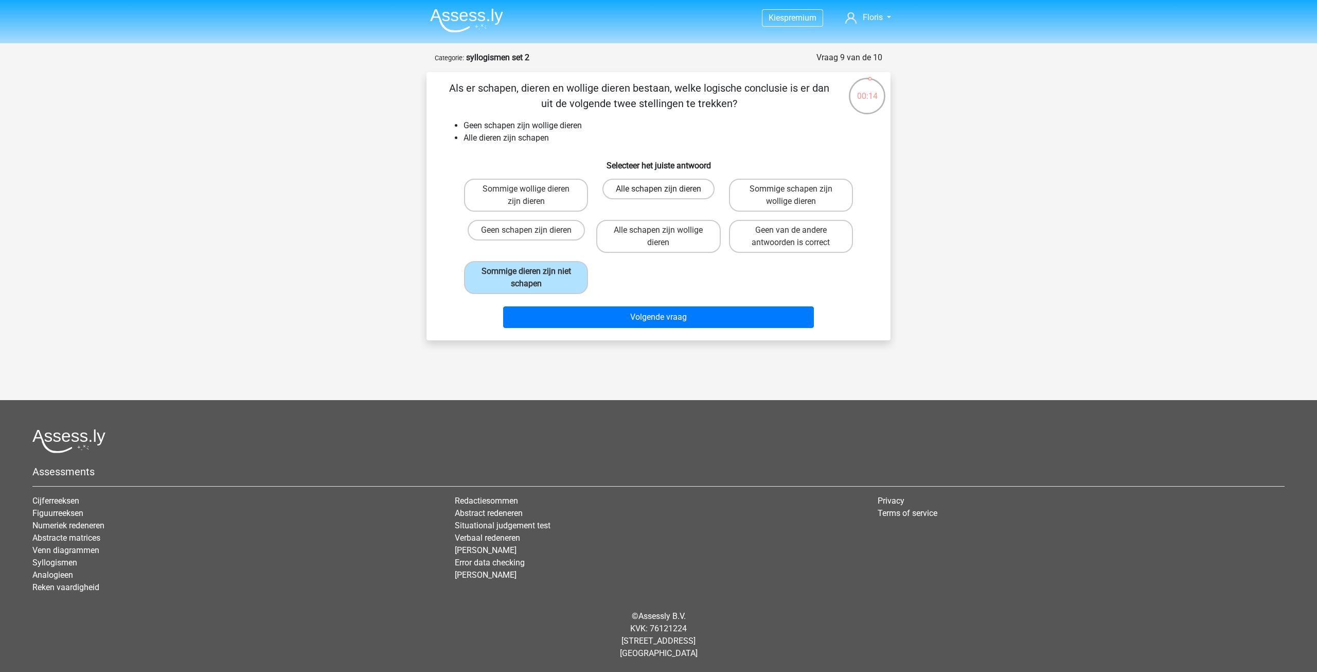
click at [659, 193] on input "Alle schapen zijn dieren" at bounding box center [662, 192] width 7 height 7
radio input "true"
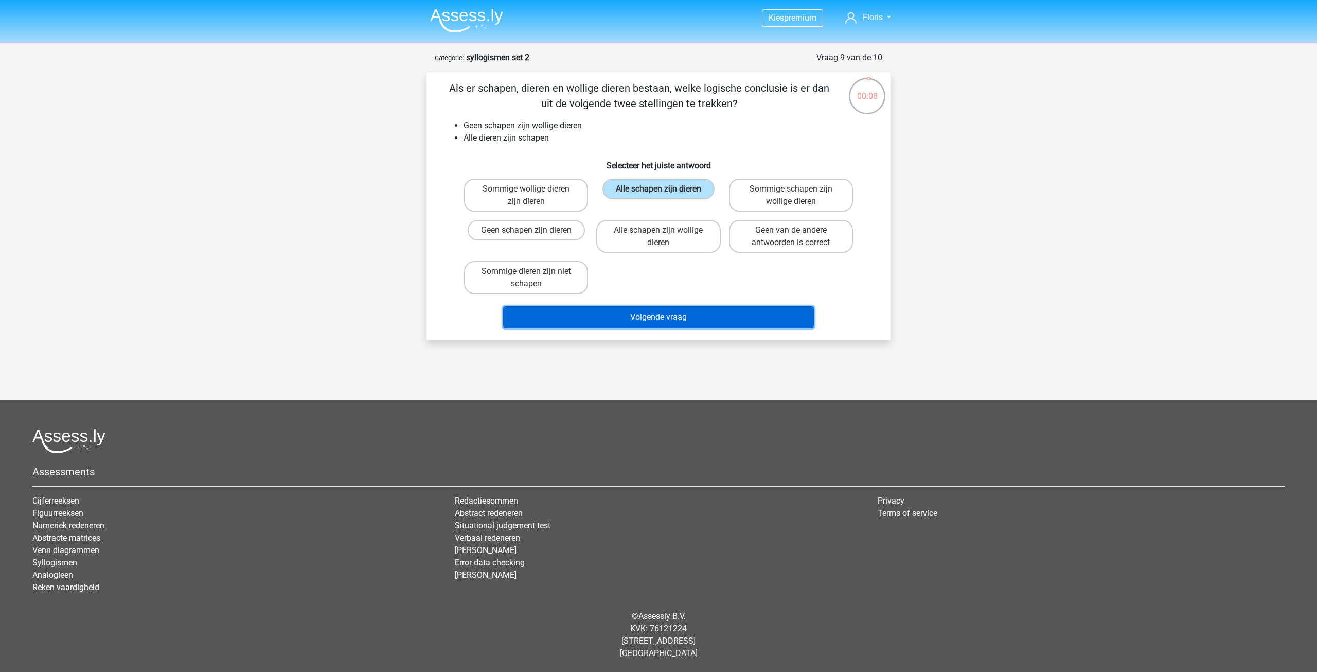
click at [650, 316] on button "Volgende vraag" at bounding box center [658, 317] width 311 height 22
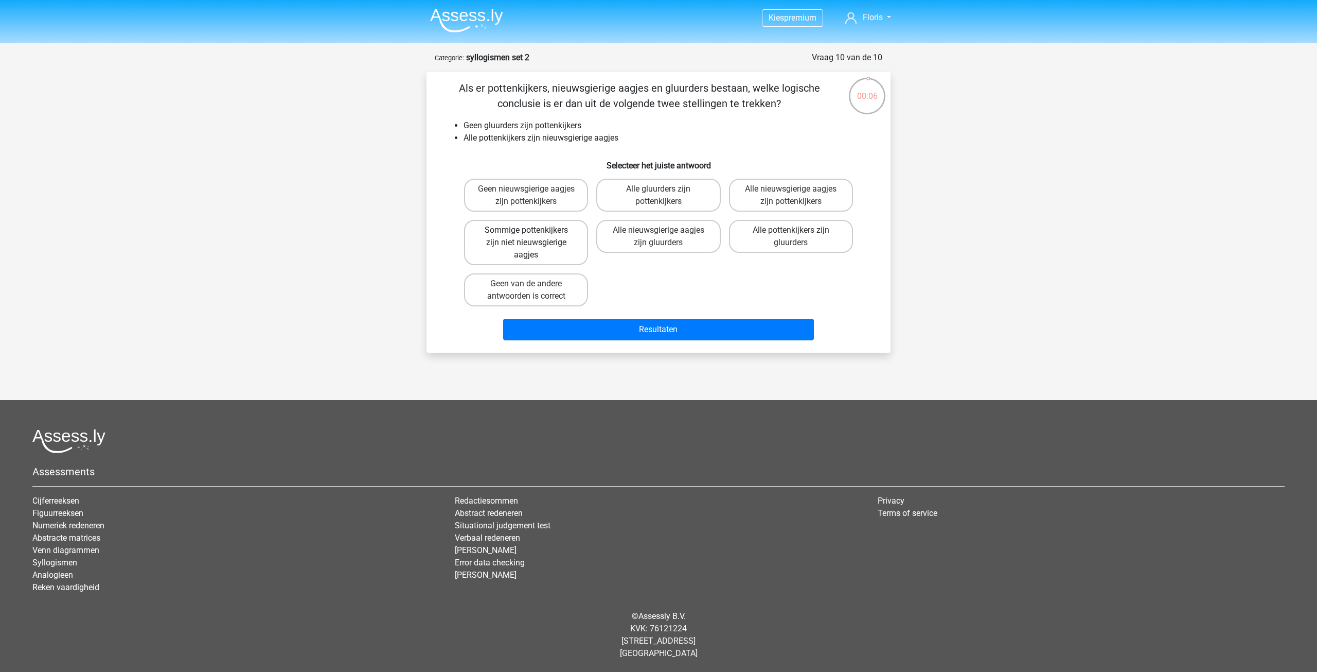
click at [546, 238] on label "Sommige pottenkijkers zijn niet nieuwsgierige aagjes" at bounding box center [526, 242] width 124 height 45
click at [533, 237] on input "Sommige pottenkijkers zijn niet nieuwsgierige aagjes" at bounding box center [529, 233] width 7 height 7
radio input "true"
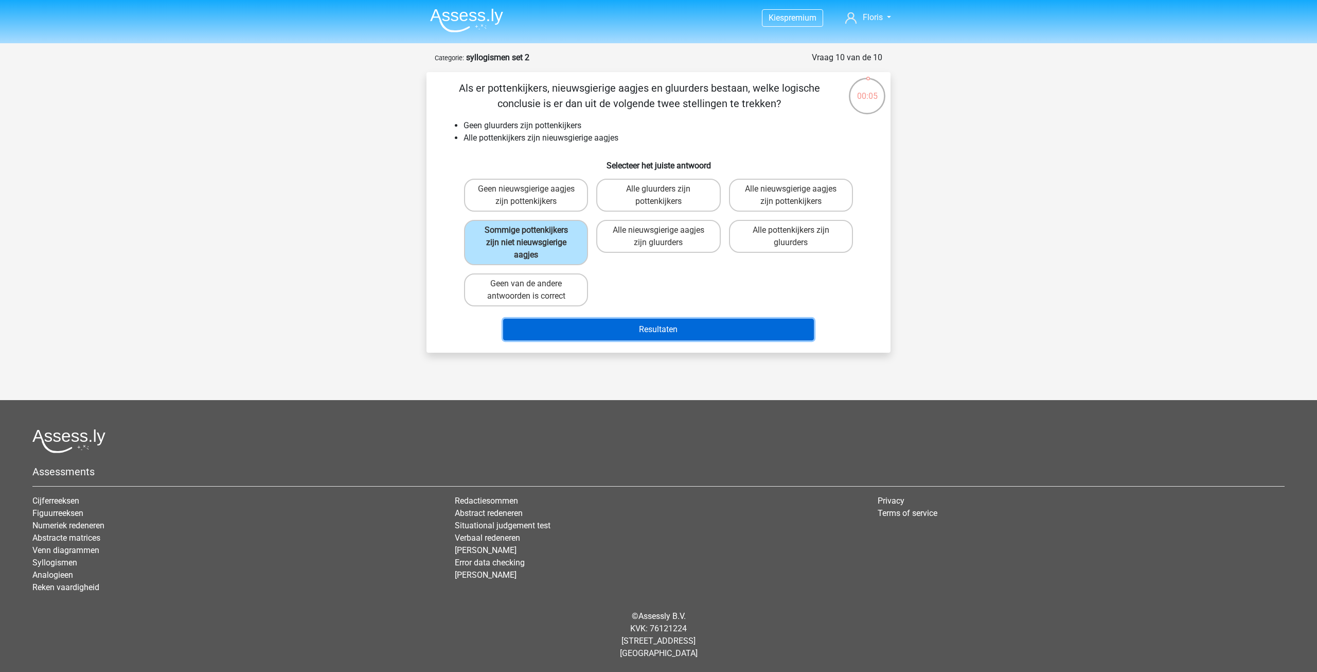
click at [626, 327] on button "Resultaten" at bounding box center [658, 330] width 311 height 22
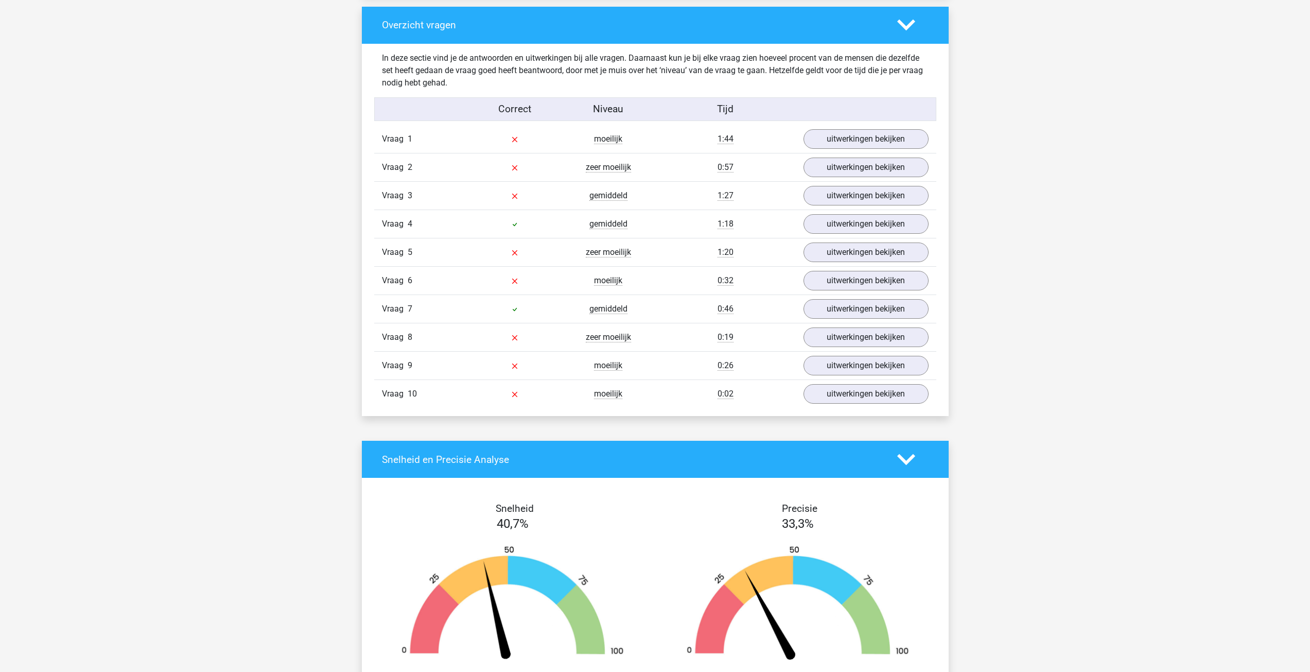
scroll to position [772, 0]
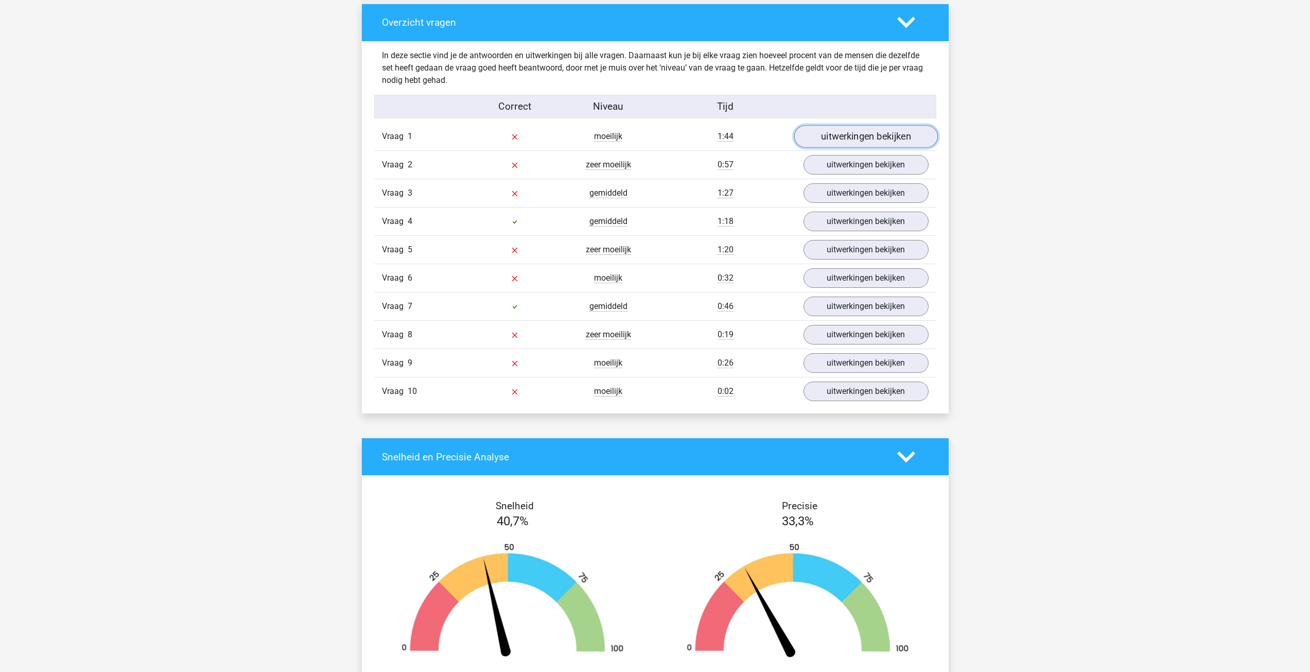
click at [853, 136] on link "uitwerkingen bekijken" at bounding box center [866, 137] width 144 height 23
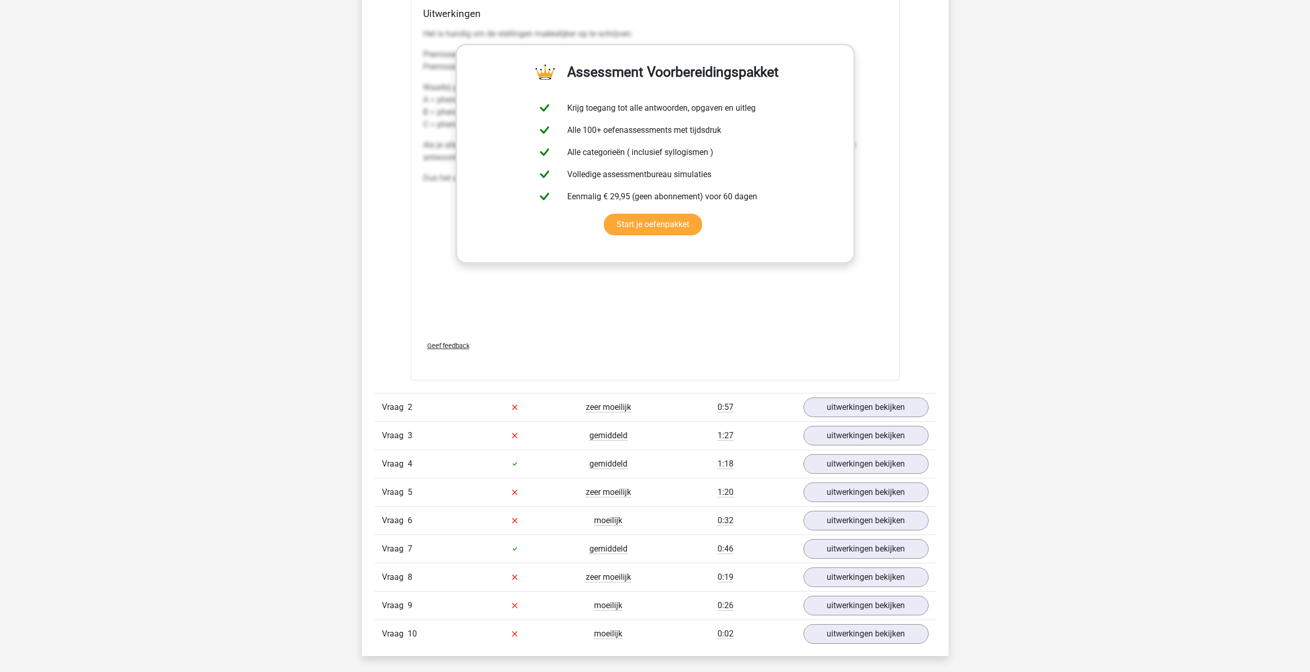
scroll to position [1132, 0]
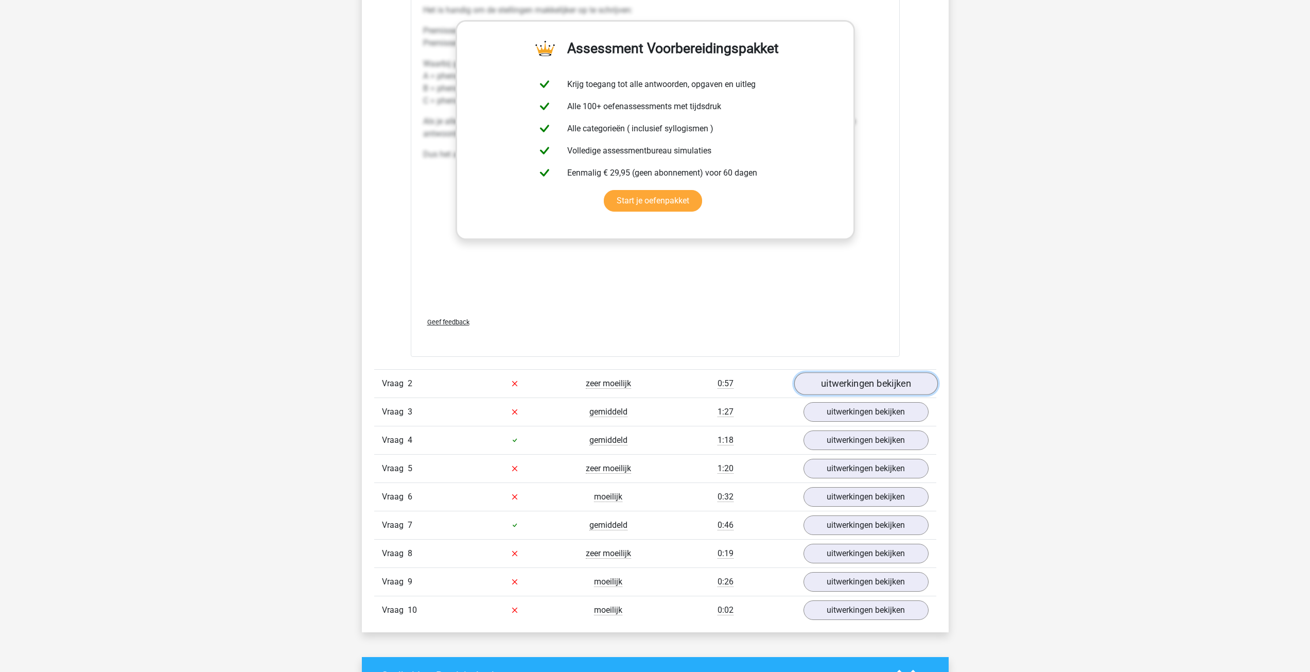
click at [857, 383] on link "uitwerkingen bekijken" at bounding box center [866, 383] width 144 height 23
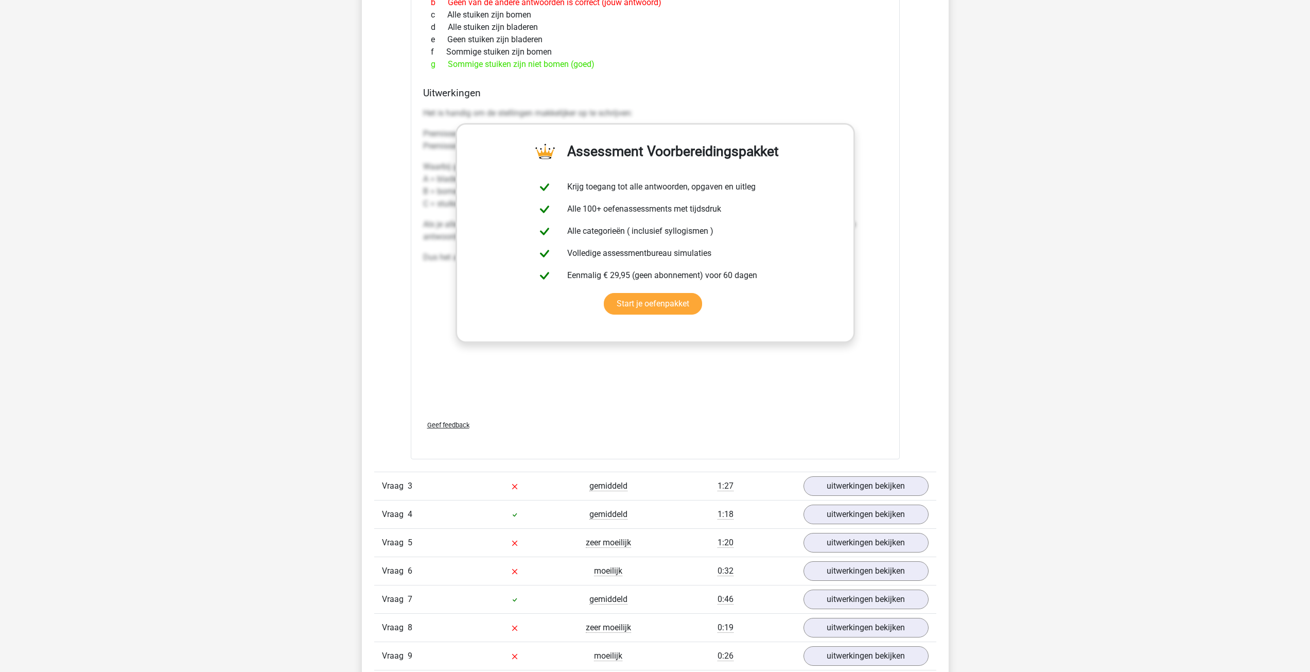
scroll to position [1647, 0]
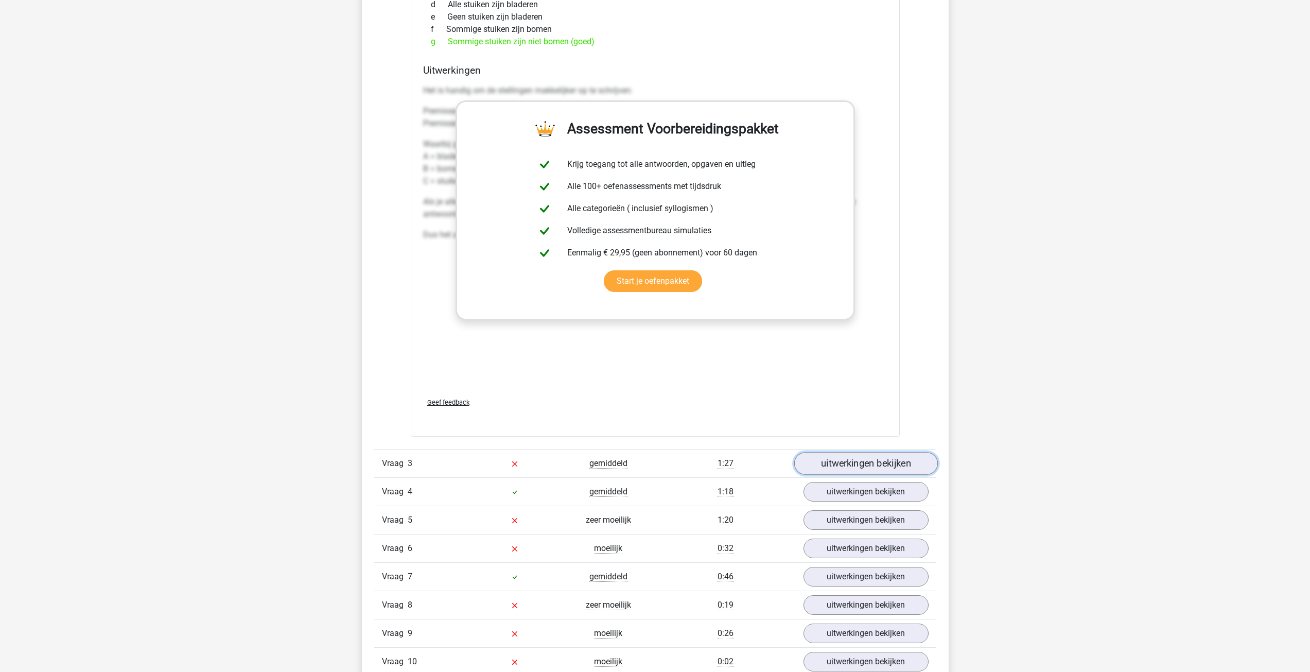
click at [871, 469] on link "uitwerkingen bekijken" at bounding box center [866, 463] width 144 height 23
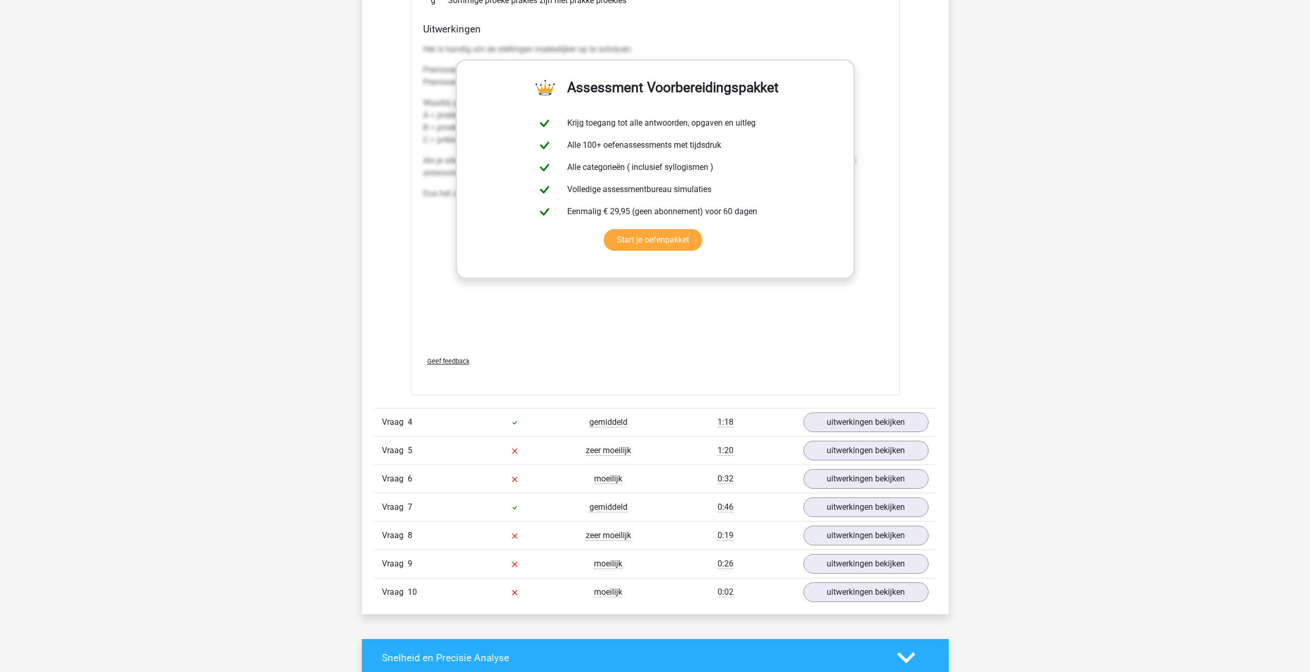
scroll to position [2316, 0]
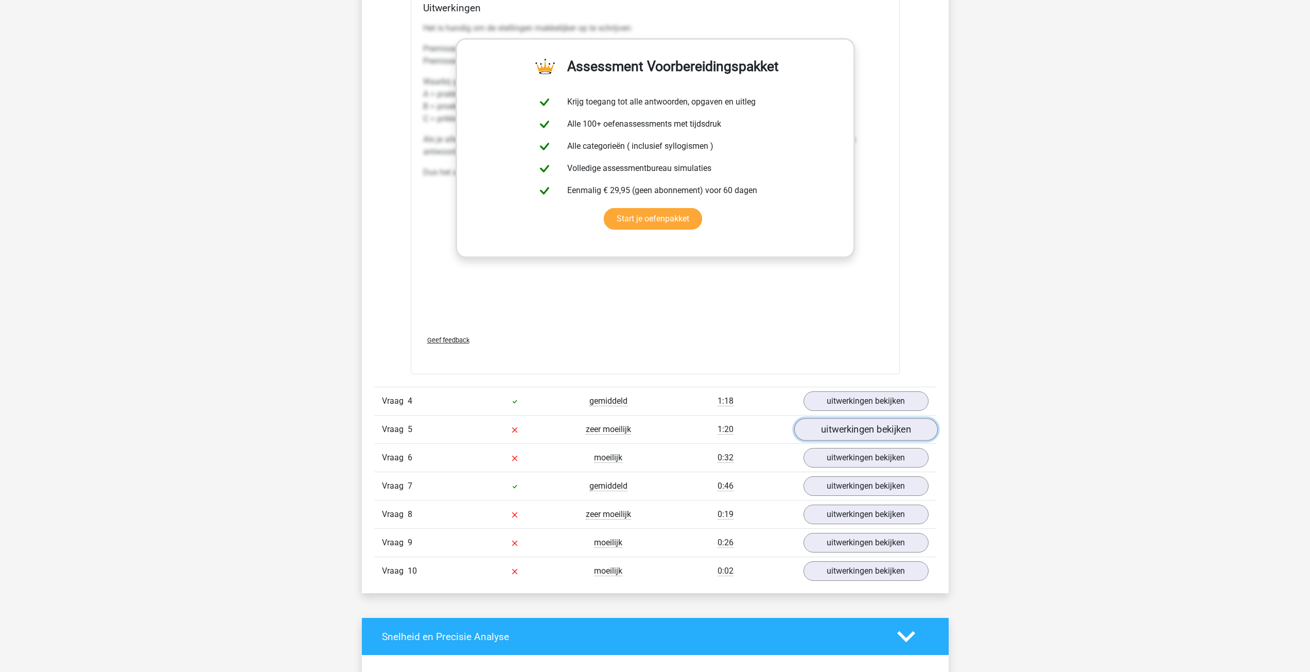
click at [825, 438] on link "uitwerkingen bekijken" at bounding box center [866, 429] width 144 height 23
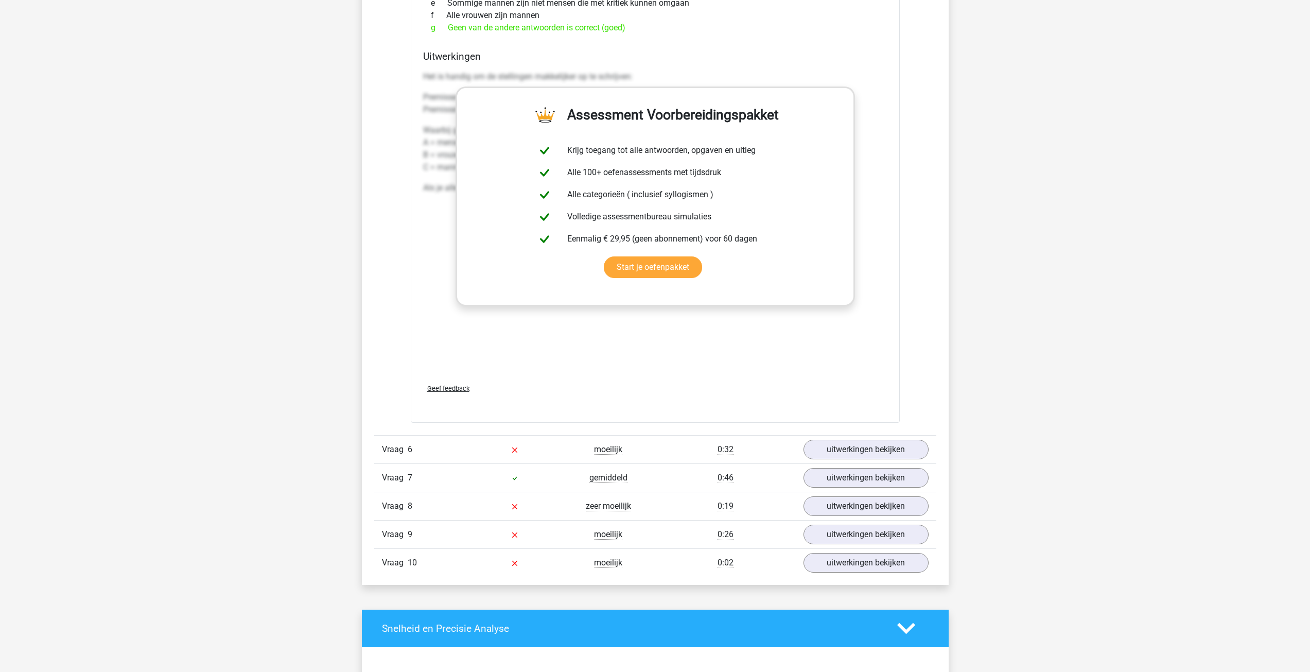
scroll to position [2933, 0]
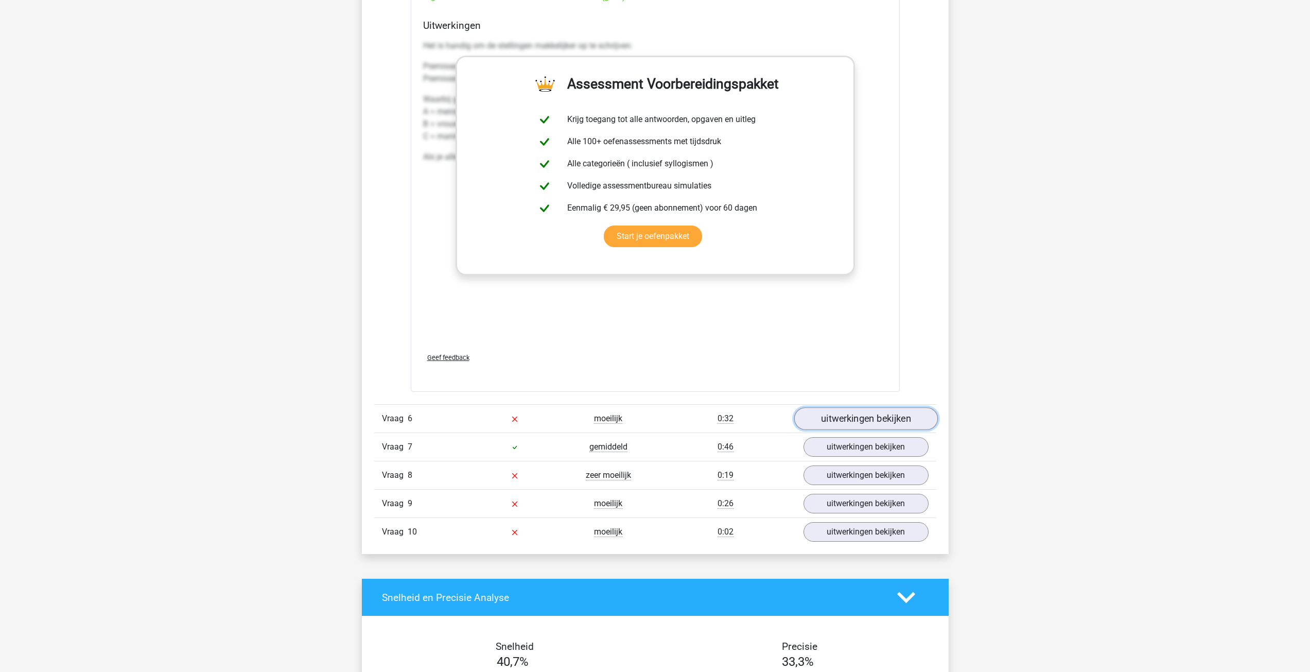
click at [842, 422] on link "uitwerkingen bekijken" at bounding box center [866, 418] width 144 height 23
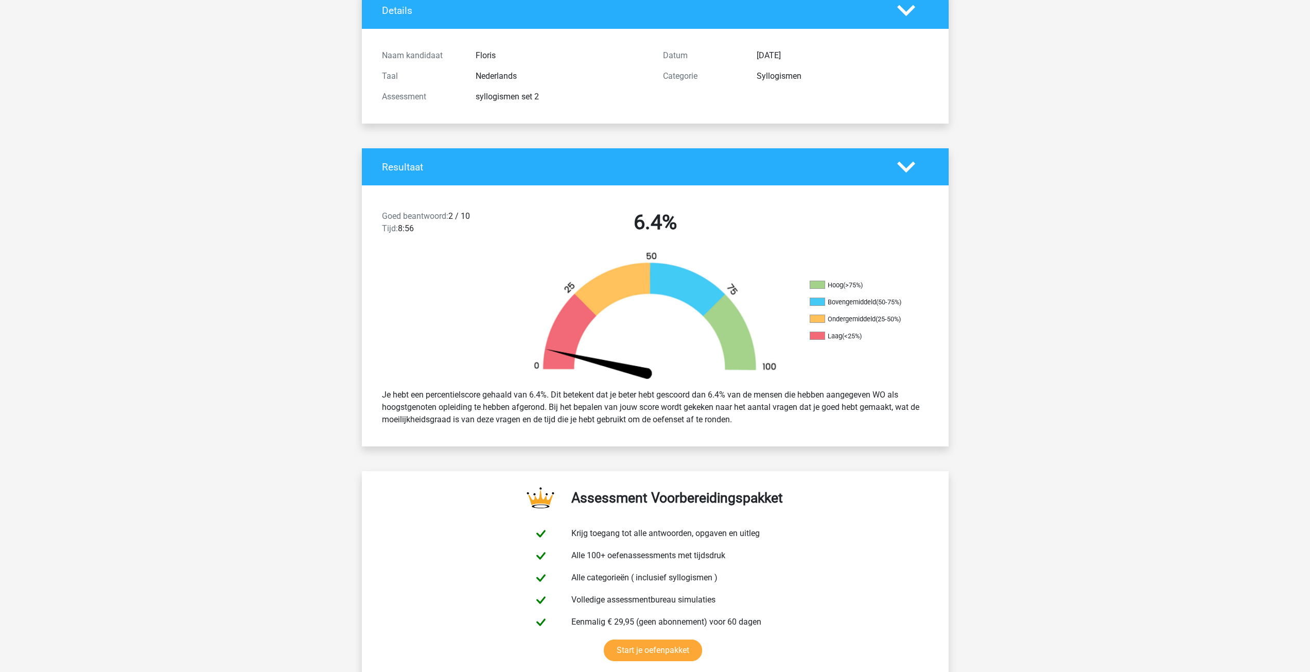
scroll to position [51, 0]
